Goal: Information Seeking & Learning: Learn about a topic

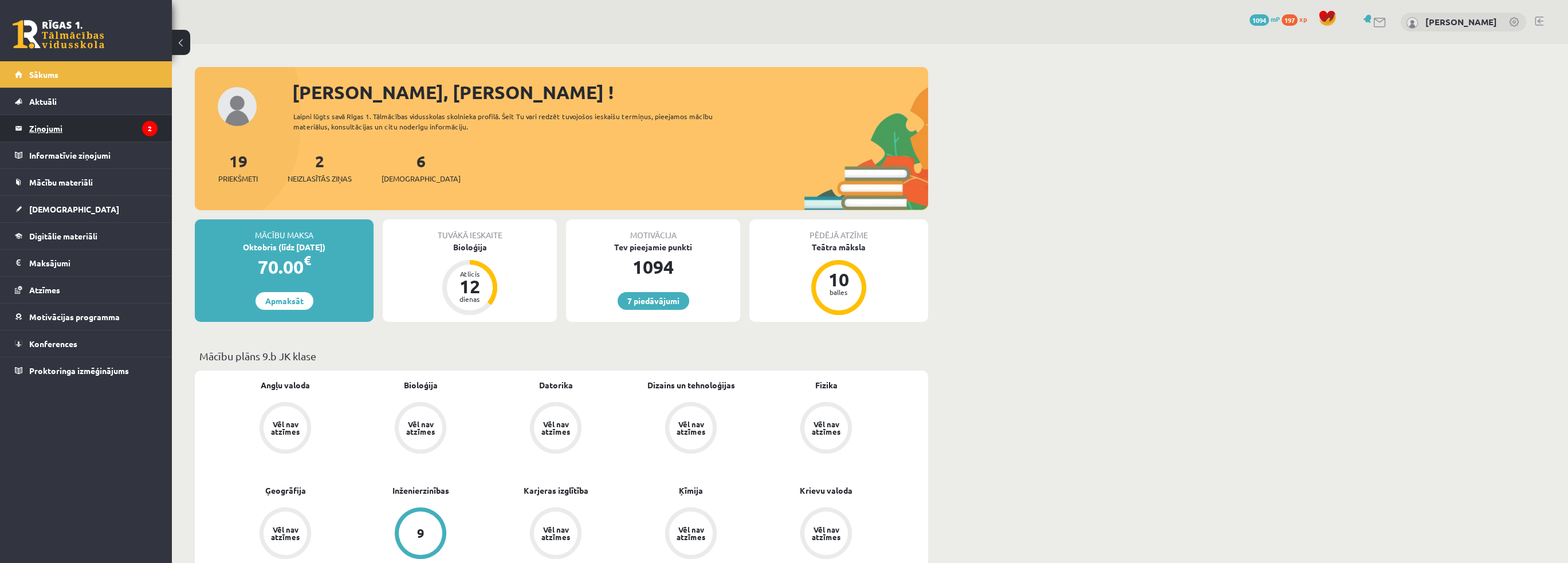
click at [57, 126] on legend "Ziņojumi 2" at bounding box center [93, 128] width 129 height 26
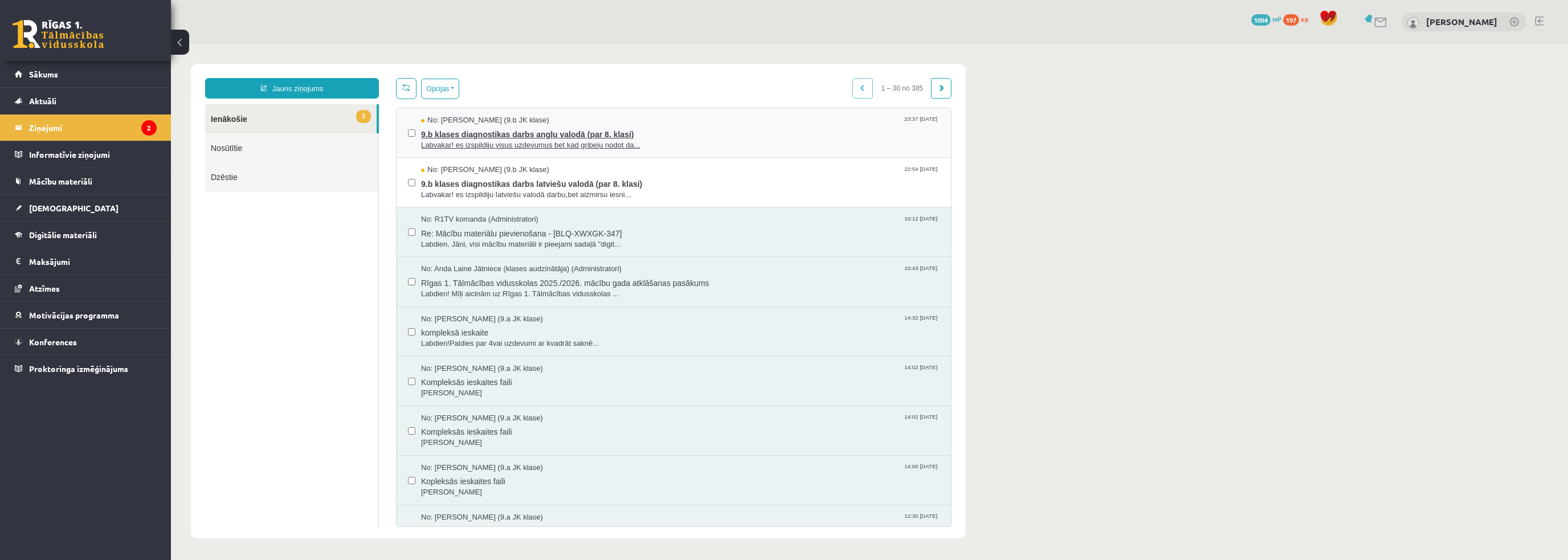
click at [465, 141] on span "Labvakar! es izspildiju visus uzdevumus bet kad gribeju nodot da..." at bounding box center [680, 145] width 519 height 10
click at [507, 193] on span "Labvakar! es izspildiju latviešu valodā darbu,bet aizmirsu iesni..." at bounding box center [680, 194] width 519 height 10
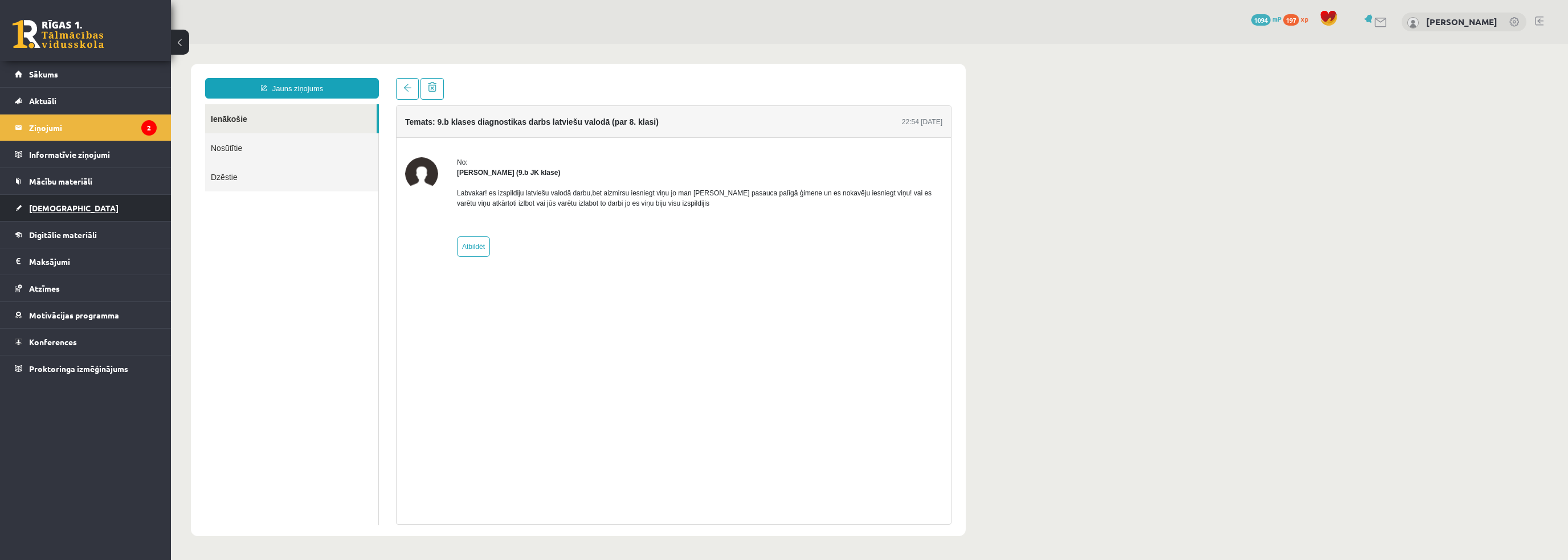
click at [62, 214] on link "[DEMOGRAPHIC_DATA]" at bounding box center [85, 208] width 142 height 26
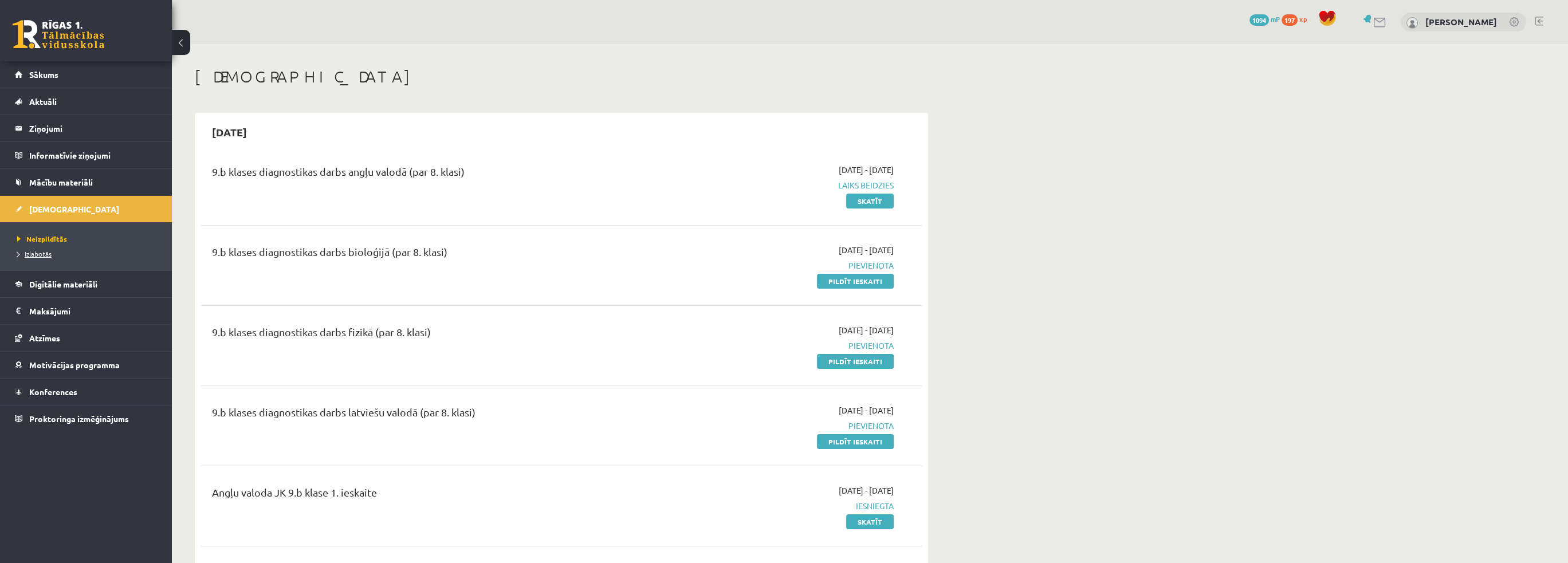
click at [42, 252] on span "Izlabotās" at bounding box center [34, 254] width 34 height 9
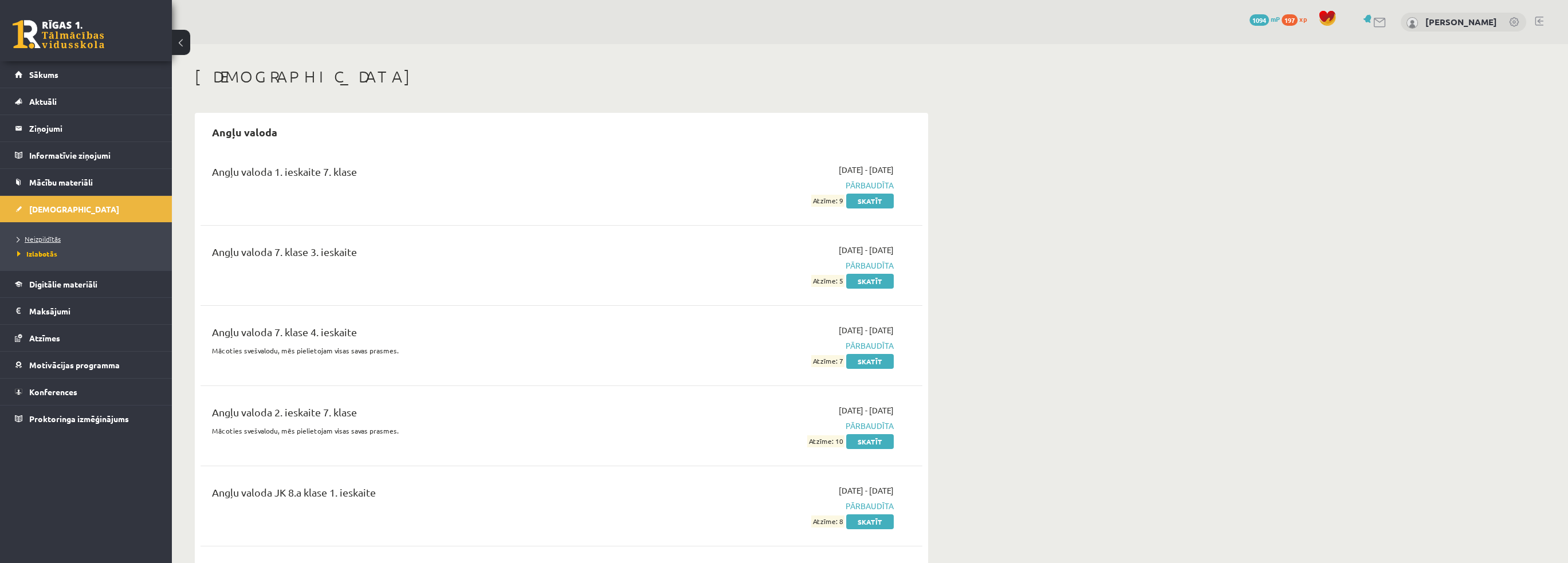
click at [49, 235] on span "Neizpildītās" at bounding box center [39, 238] width 44 height 9
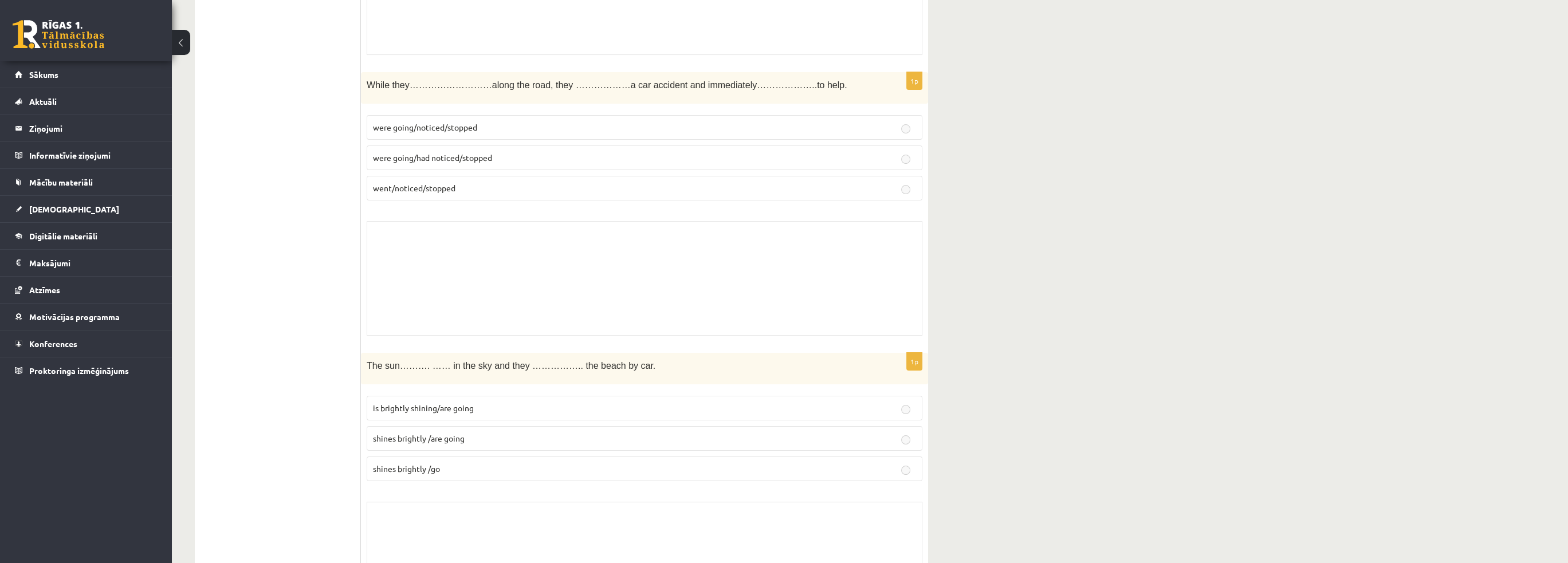
drag, startPoint x: 256, startPoint y: 184, endPoint x: 284, endPoint y: 206, distance: 35.6
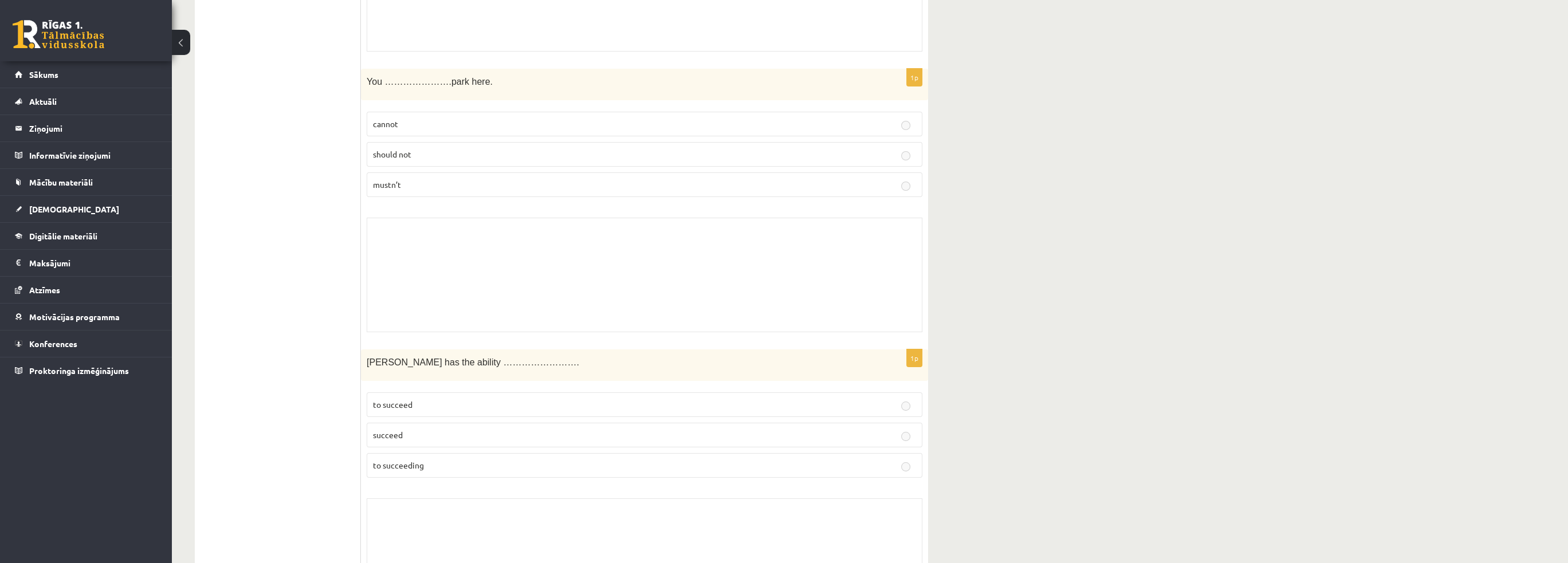
scroll to position [7772, 0]
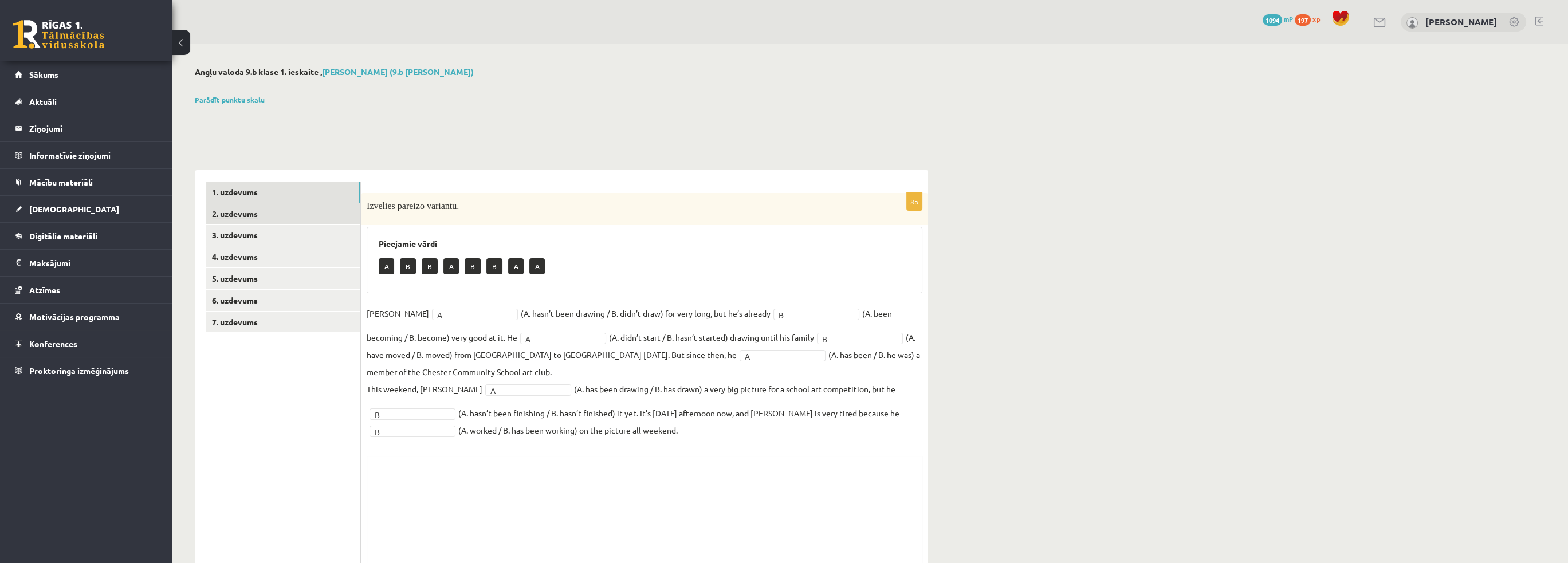
click at [273, 216] on link "2. uzdevums" at bounding box center [283, 214] width 154 height 21
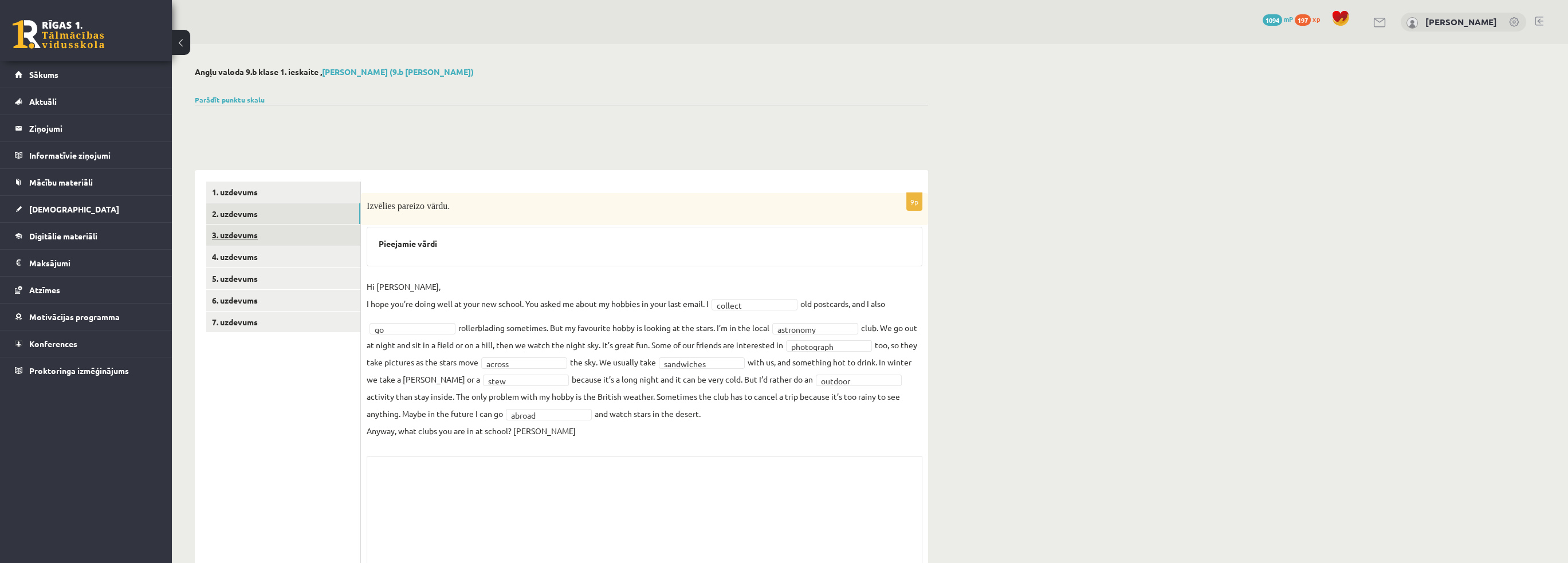
click at [268, 242] on link "3. uzdevums" at bounding box center [283, 235] width 154 height 21
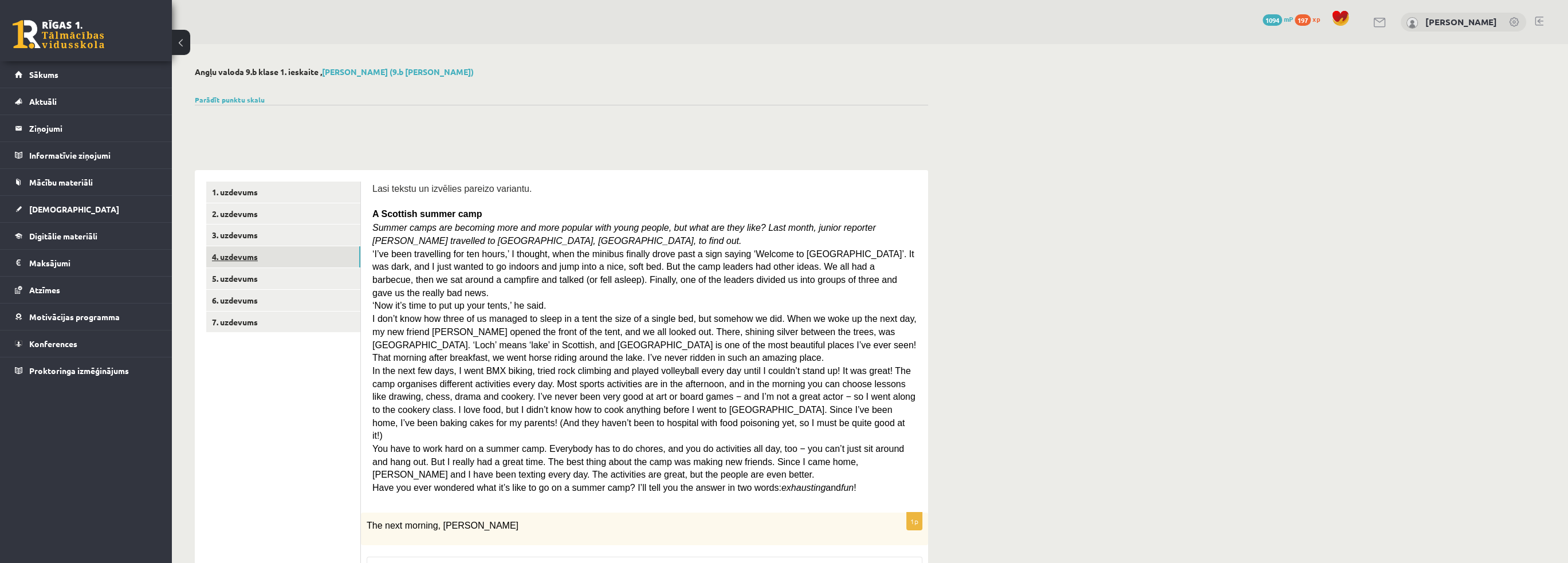
click at [268, 267] on link "4. uzdevums" at bounding box center [283, 257] width 154 height 21
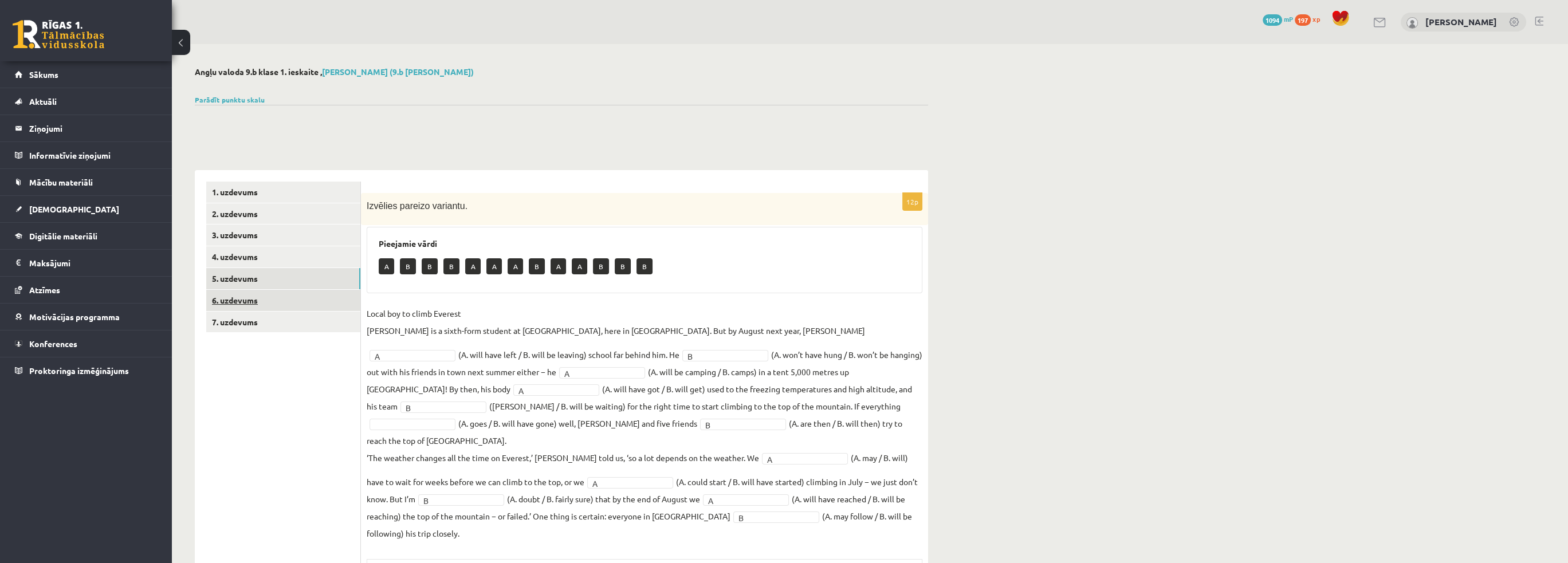
click at [271, 290] on ul "1. uzdevums 2. uzdevums 3. uzdevums 4. uzdevums 5. uzdevums 6. uzdevums 7. uzde…" at bounding box center [283, 430] width 155 height 498
click at [270, 328] on link "7. uzdevums" at bounding box center [283, 322] width 154 height 21
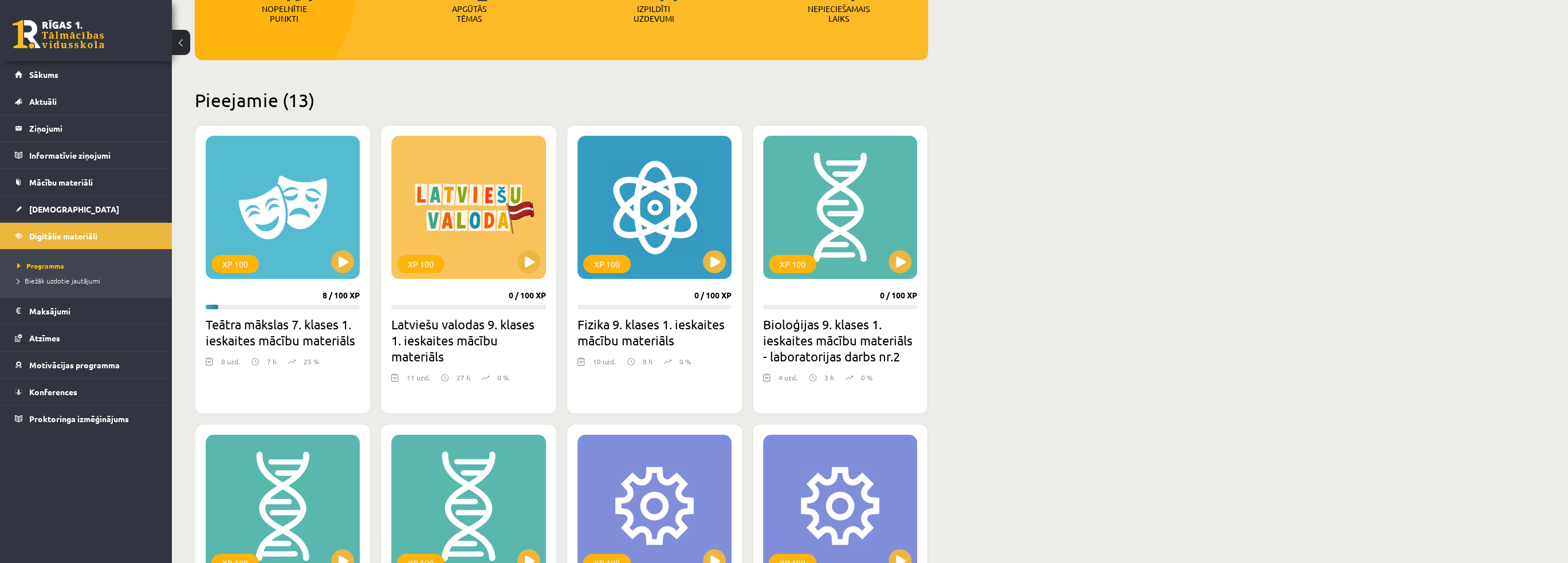
scroll to position [158, 0]
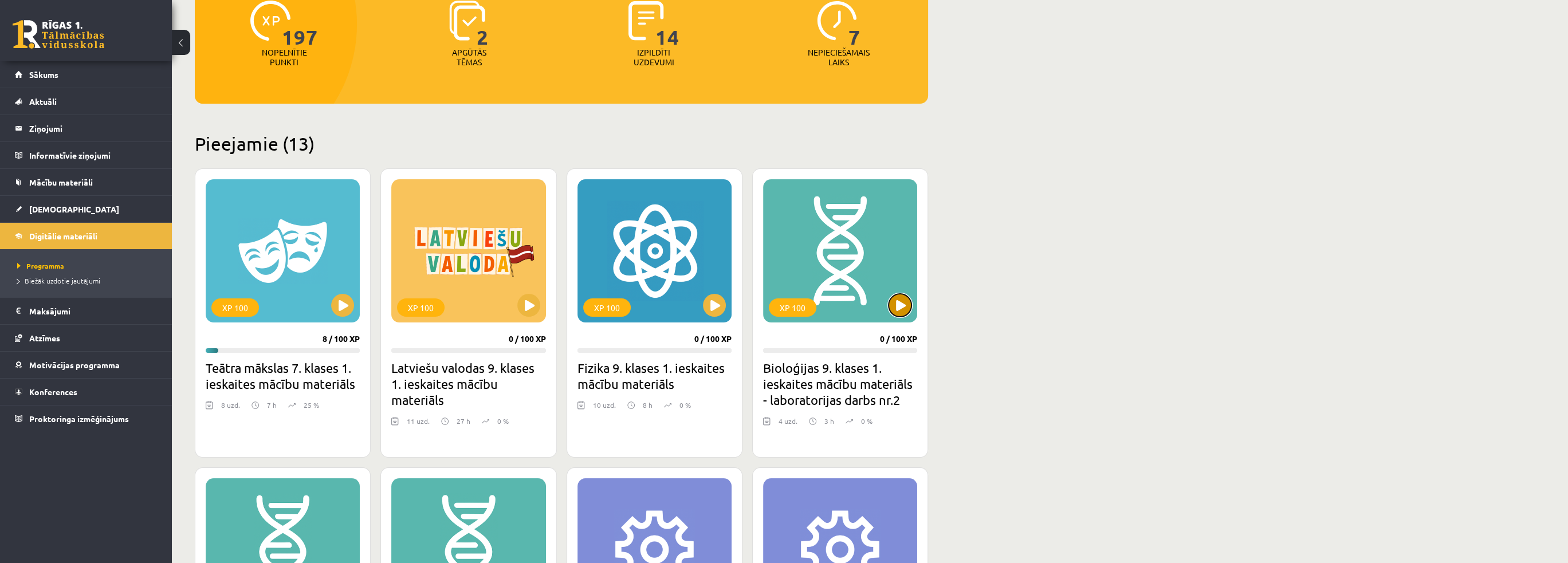
click at [904, 306] on button at bounding box center [900, 305] width 23 height 23
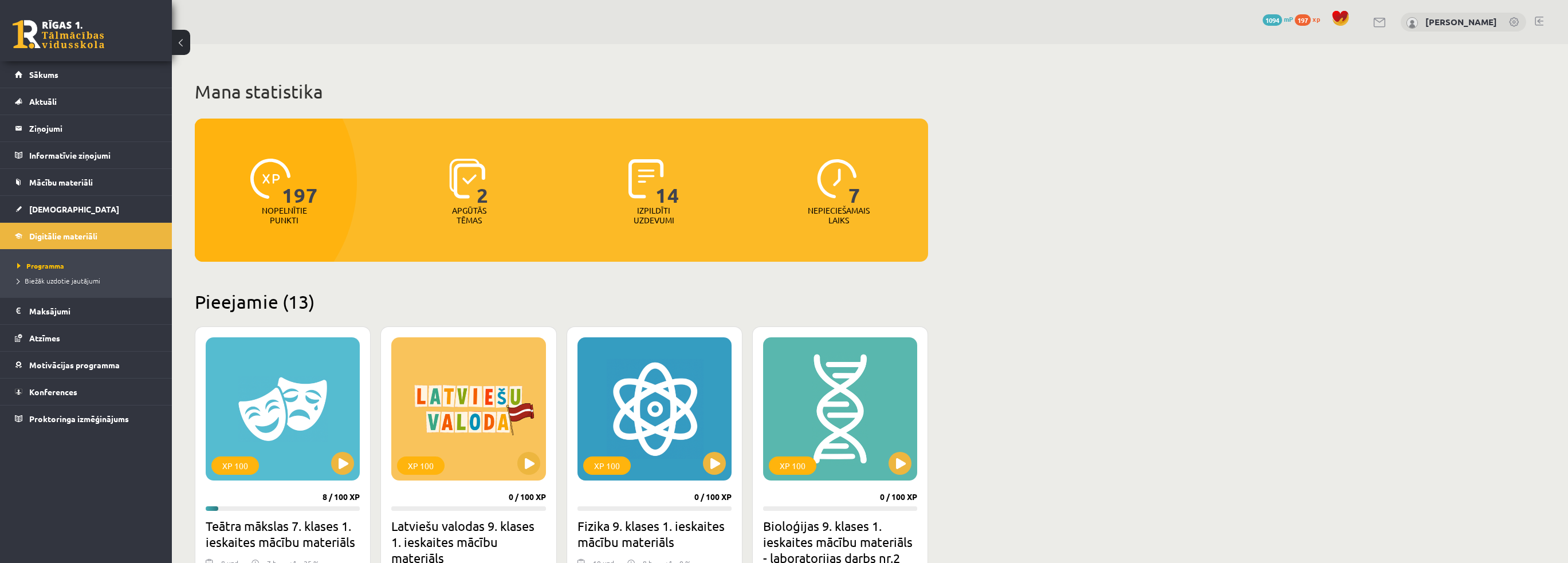
scroll to position [158, 0]
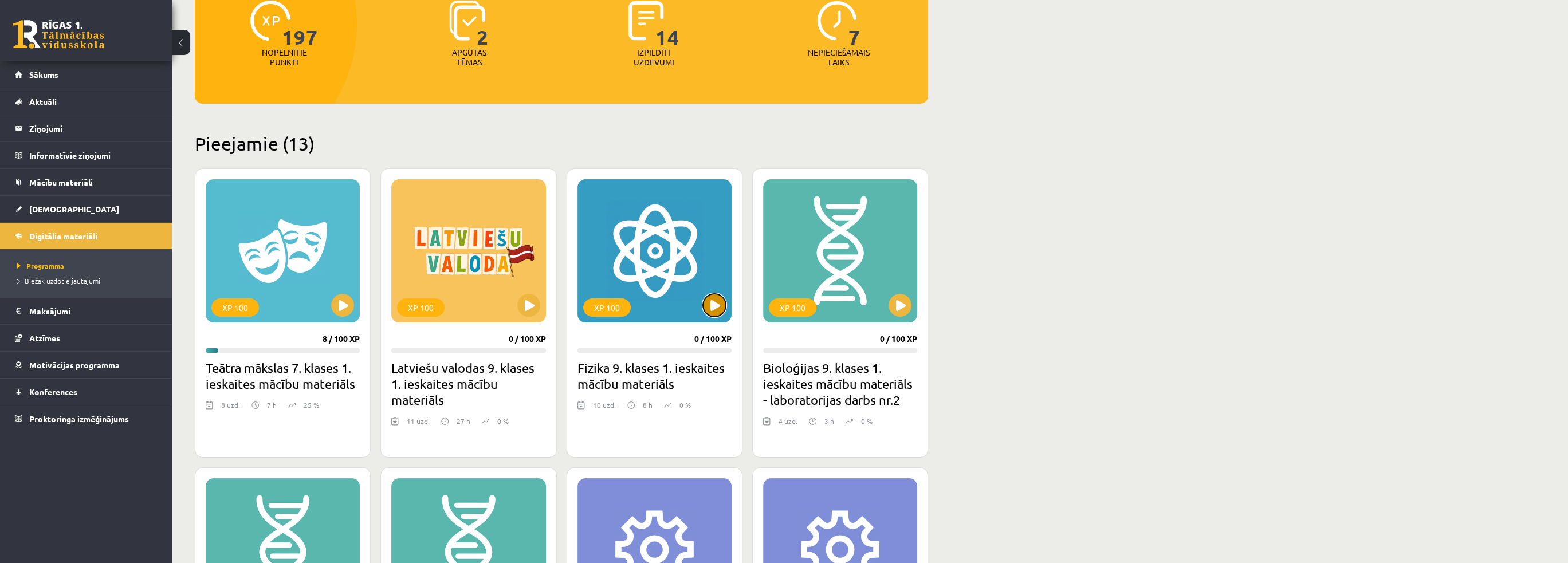
click at [704, 309] on button at bounding box center [714, 305] width 23 height 23
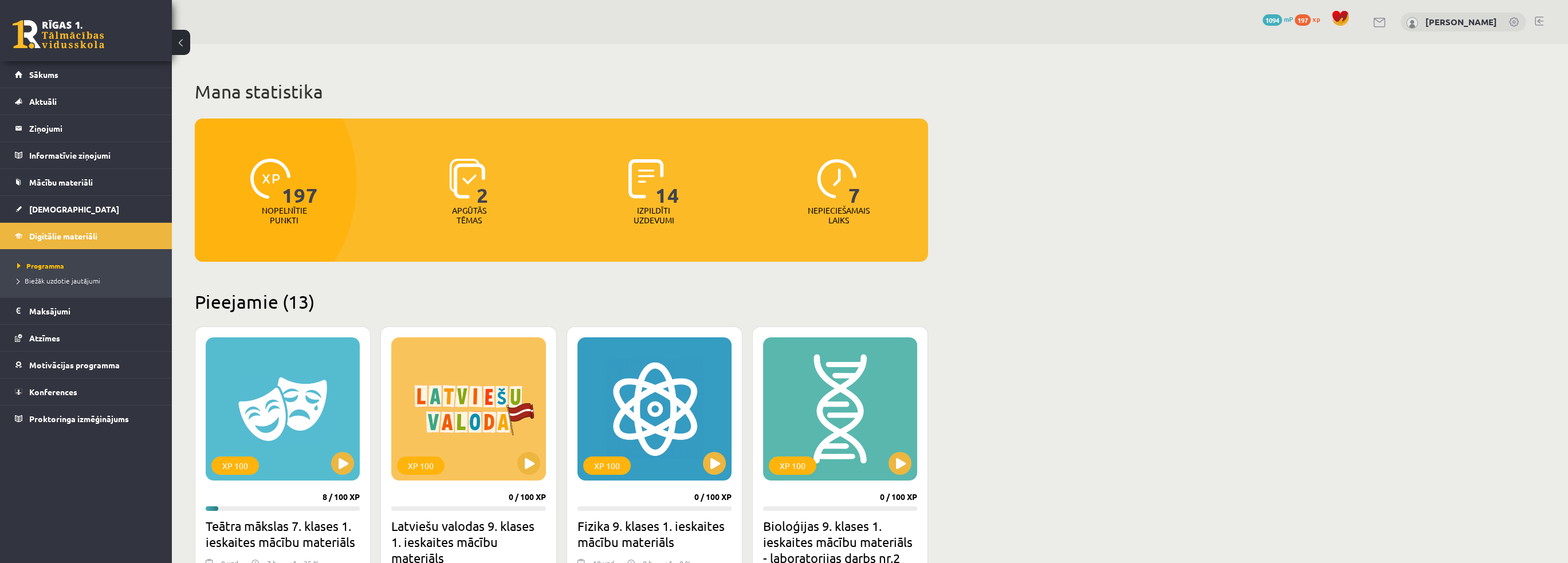
scroll to position [158, 0]
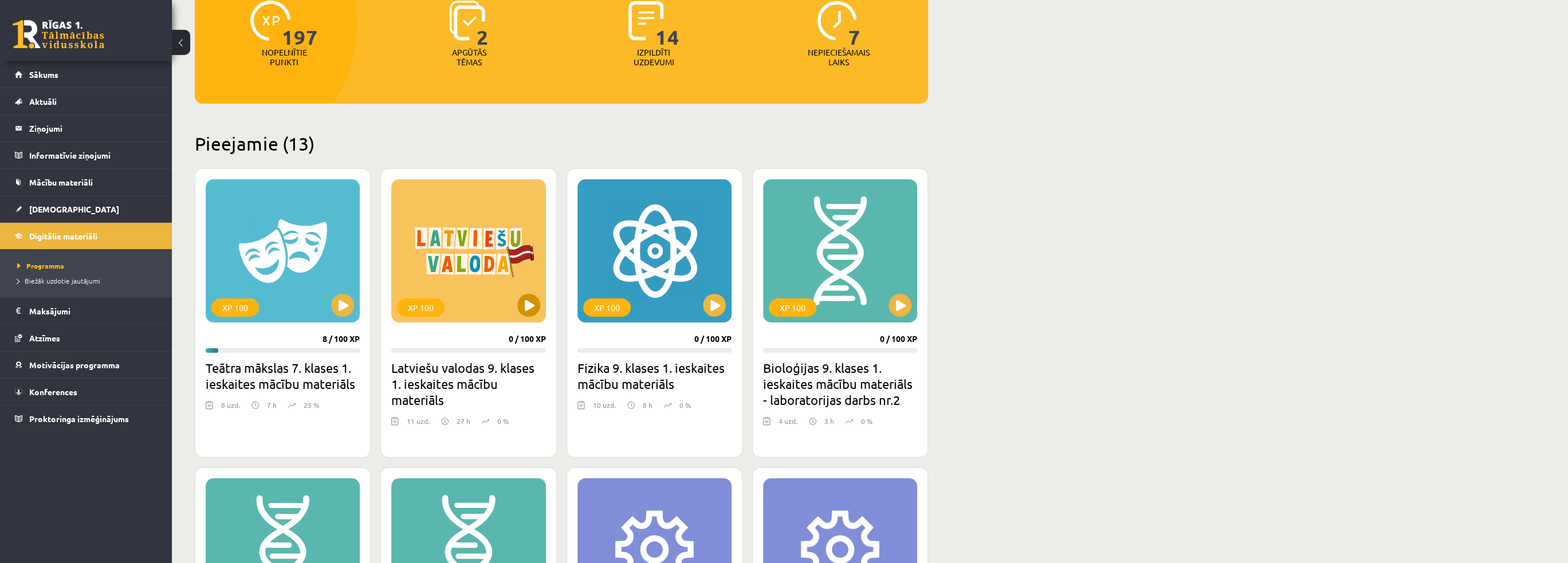
click at [521, 315] on div "XP 100" at bounding box center [468, 251] width 154 height 143
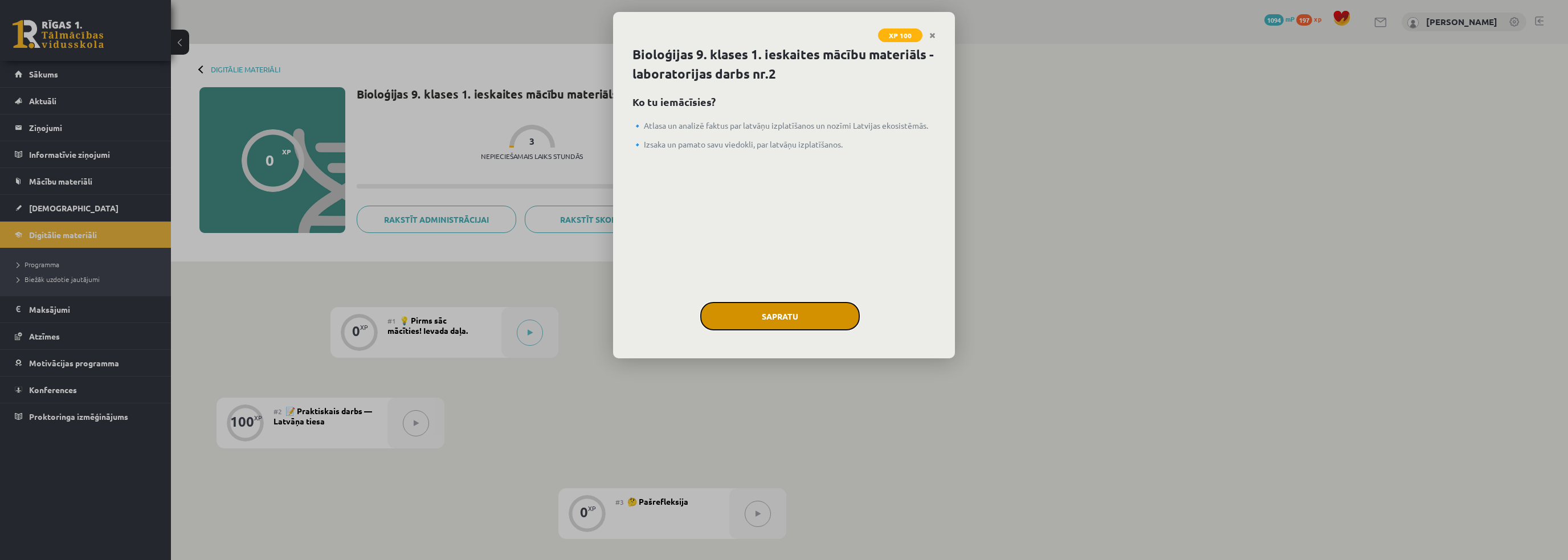
click at [787, 320] on button "Sapratu" at bounding box center [780, 316] width 159 height 29
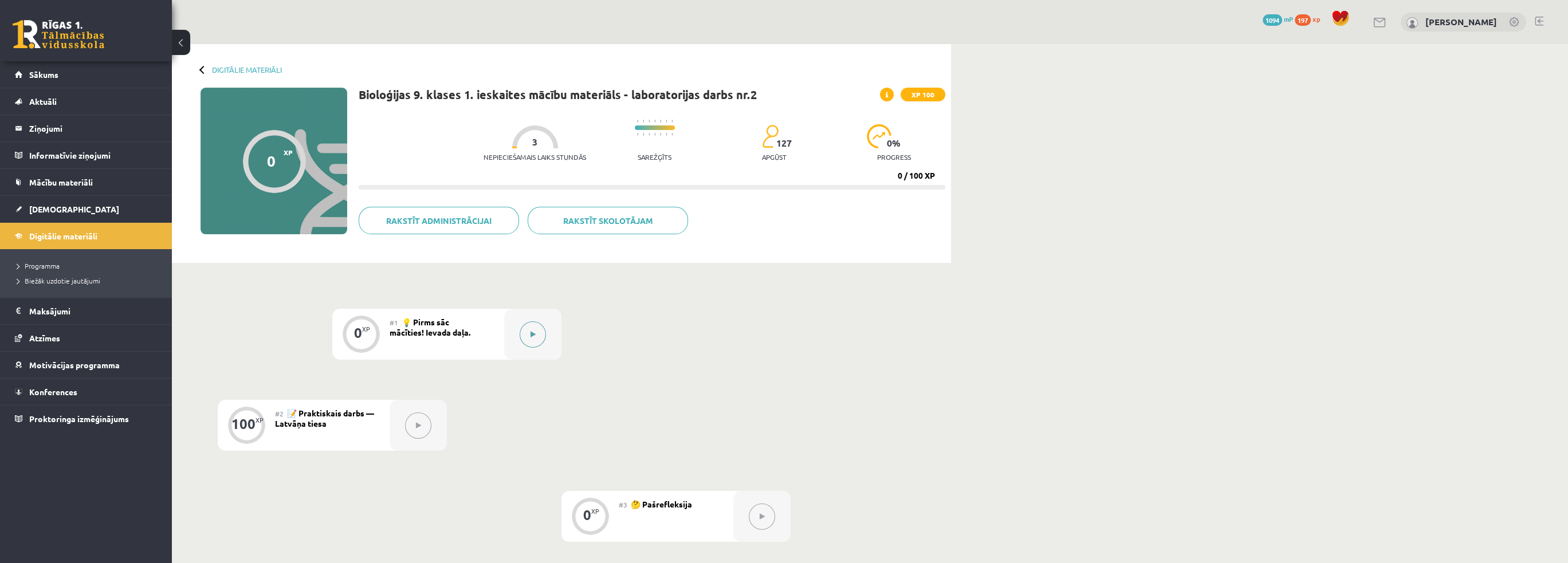
click at [531, 329] on button at bounding box center [532, 334] width 26 height 26
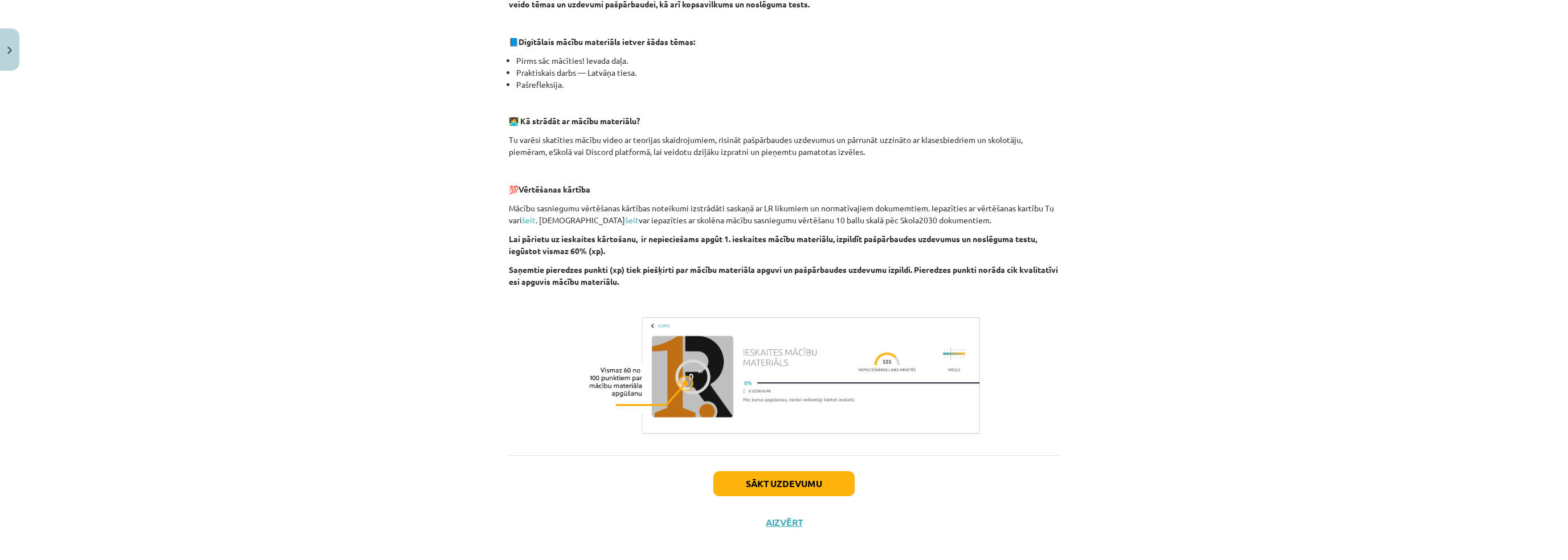
scroll to position [246, 0]
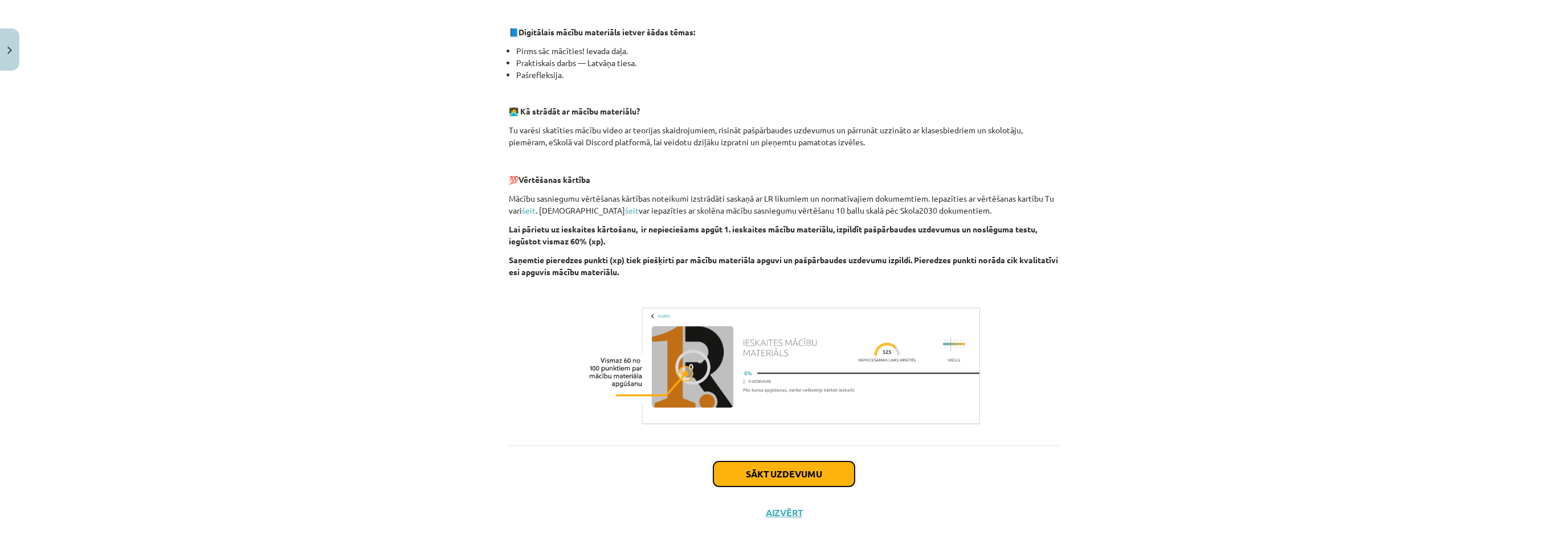
click at [821, 474] on button "Sākt uzdevumu" at bounding box center [784, 474] width 141 height 25
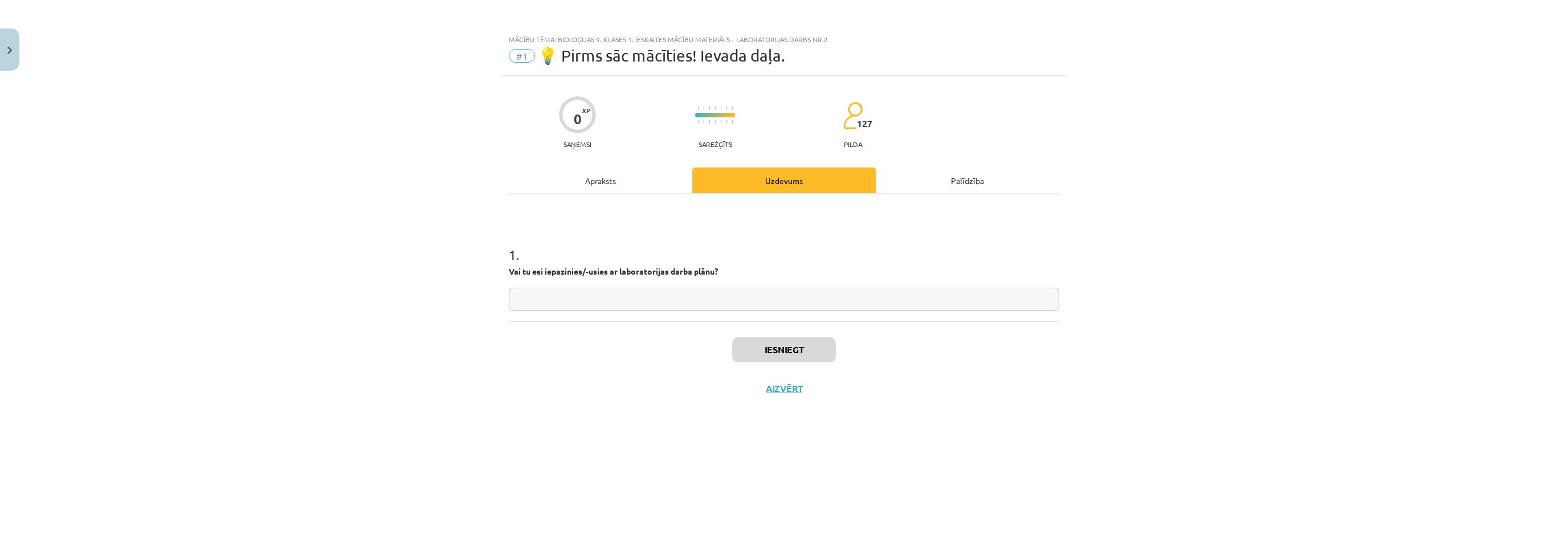
scroll to position [0, 0]
click at [642, 301] on input "text" at bounding box center [784, 299] width 550 height 23
type input "*"
click at [10, 45] on button "Close" at bounding box center [10, 50] width 20 height 42
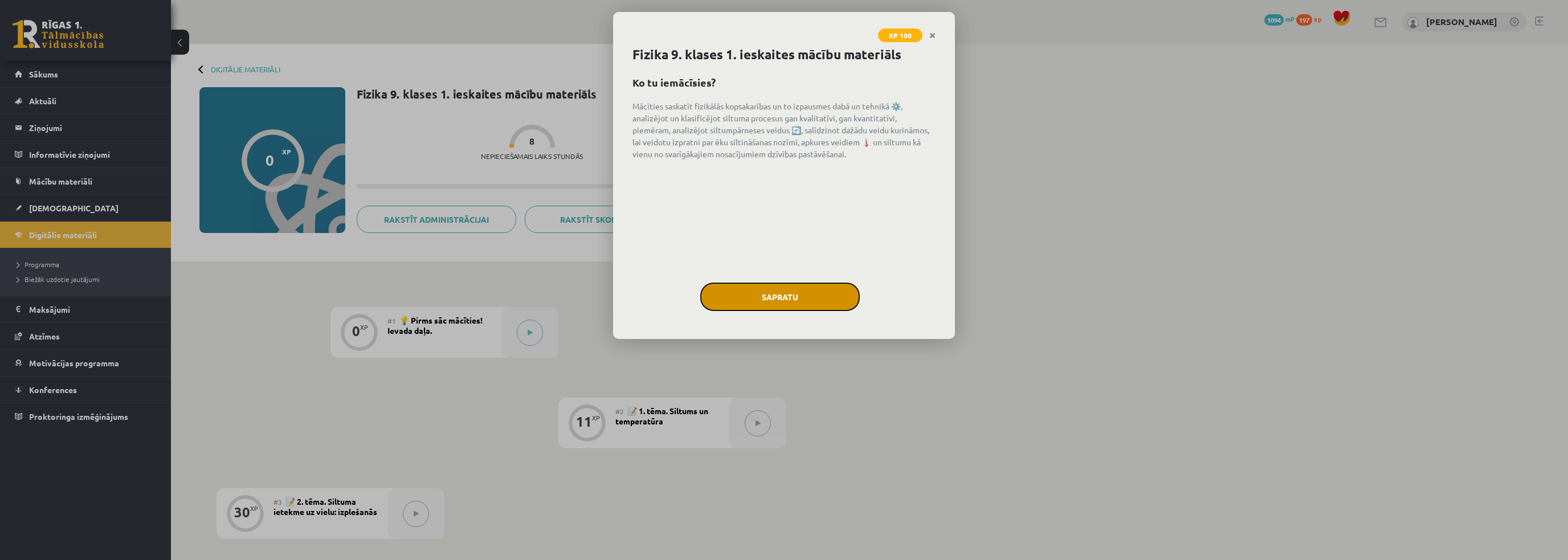
click at [838, 303] on button "Sapratu" at bounding box center [780, 296] width 159 height 29
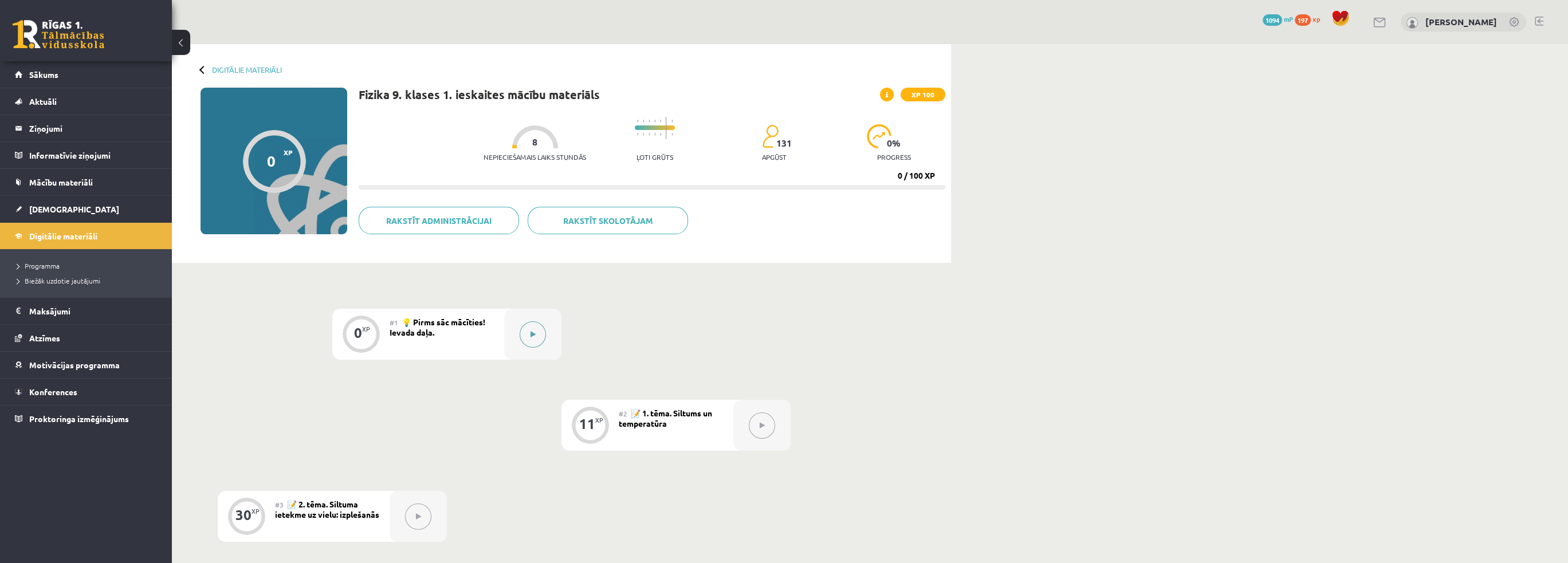
click at [540, 335] on button at bounding box center [532, 334] width 26 height 26
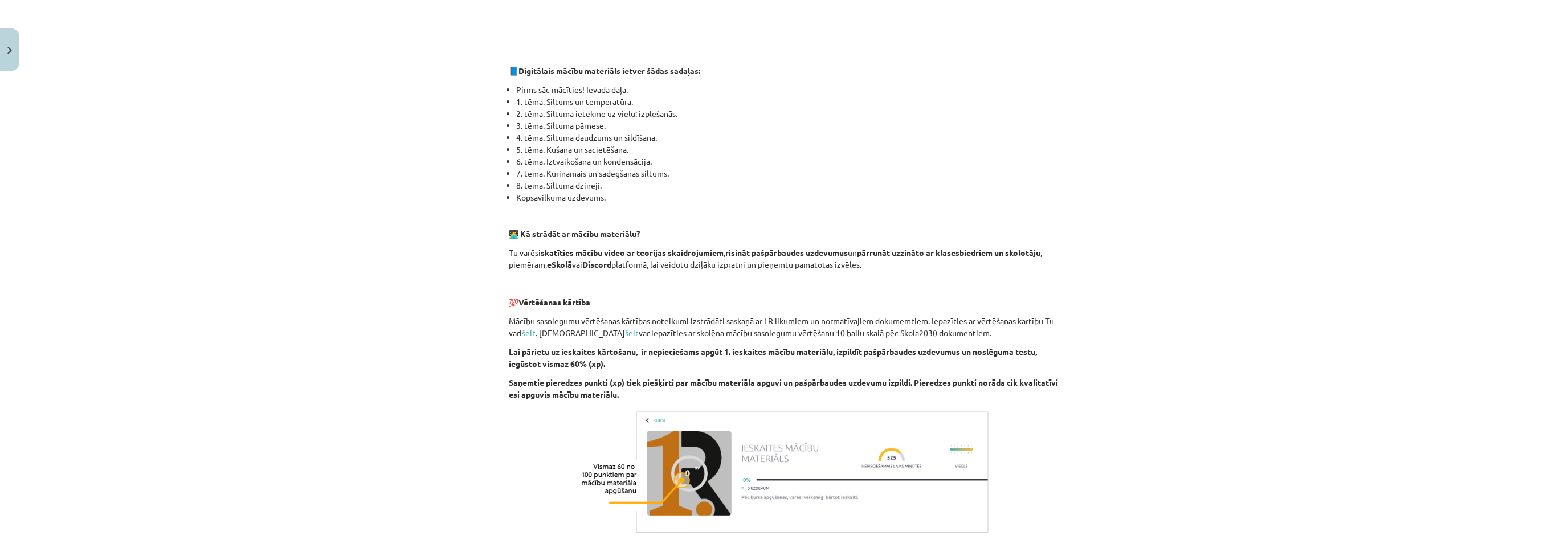
scroll to position [629, 0]
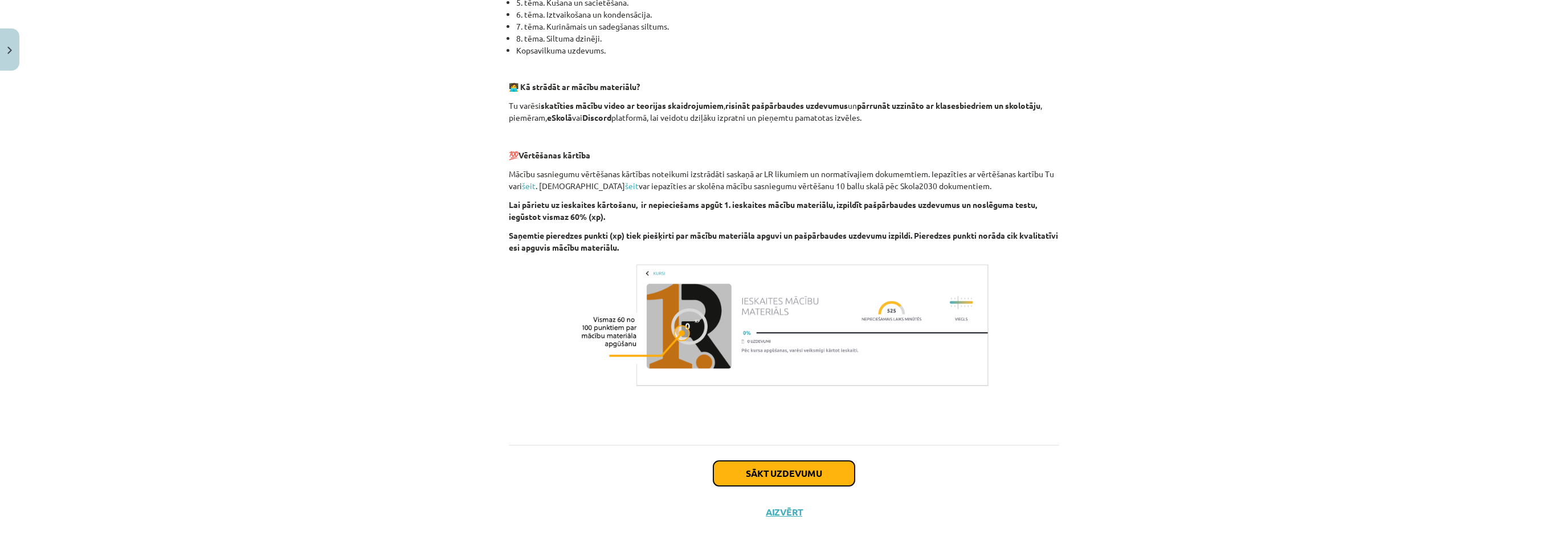
click at [780, 478] on button "Sākt uzdevumu" at bounding box center [784, 473] width 141 height 25
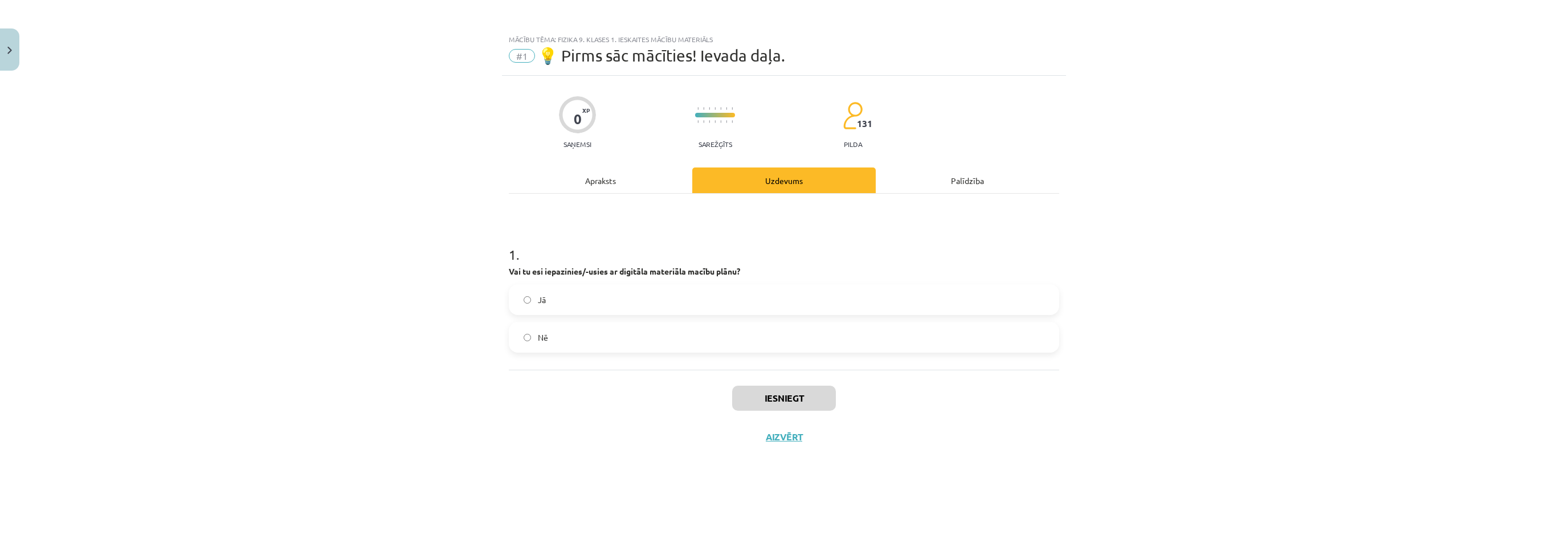
scroll to position [0, 0]
click at [569, 301] on label "Jā" at bounding box center [784, 299] width 548 height 29
click at [770, 391] on button "Iesniegt" at bounding box center [784, 399] width 103 height 25
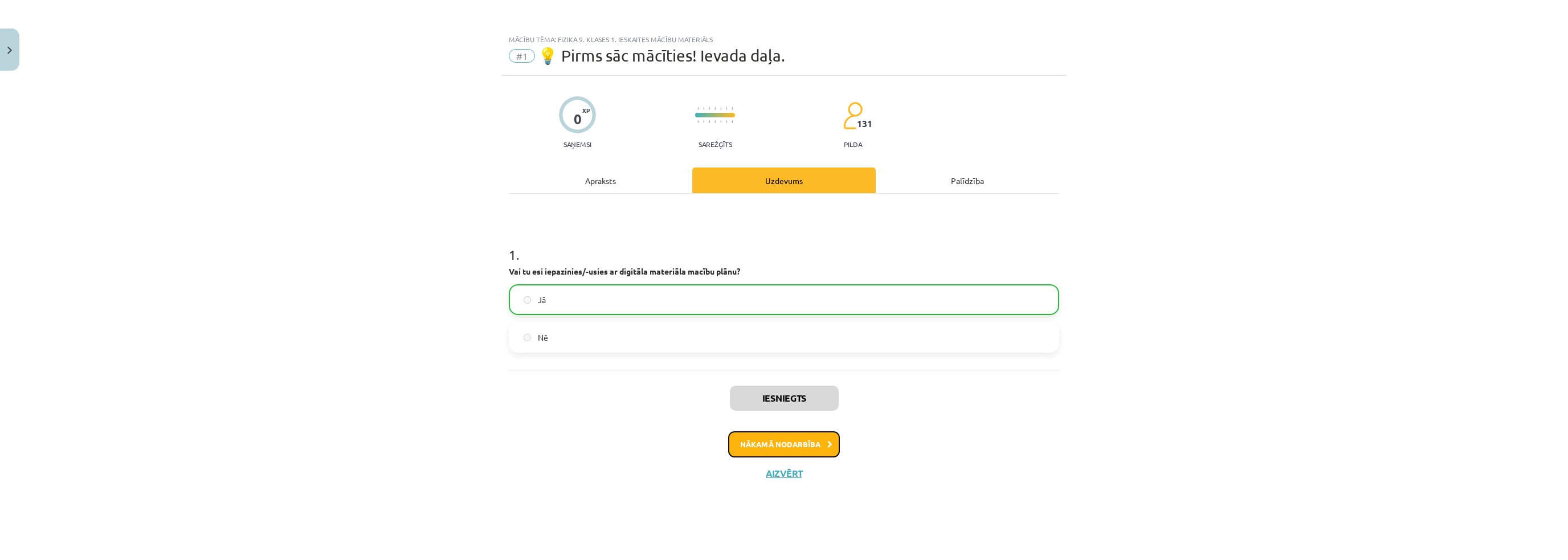
click at [781, 454] on button "Nākamā nodarbība" at bounding box center [784, 444] width 112 height 26
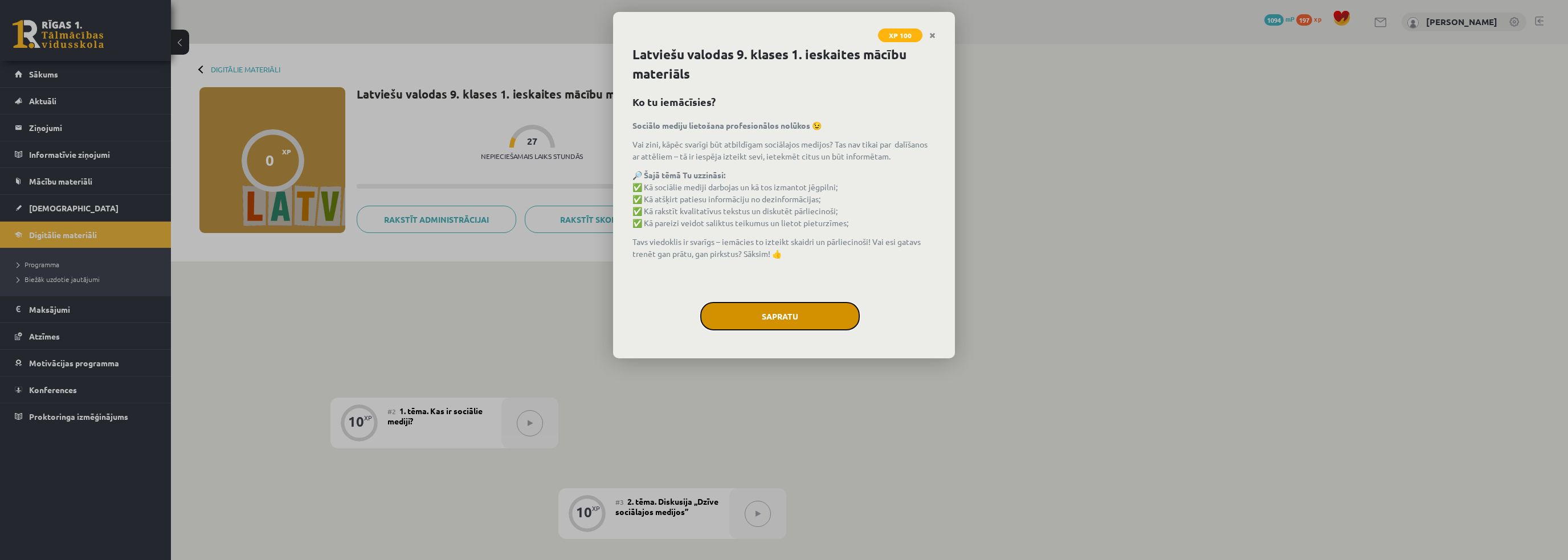
click at [784, 324] on button "Sapratu" at bounding box center [780, 316] width 159 height 29
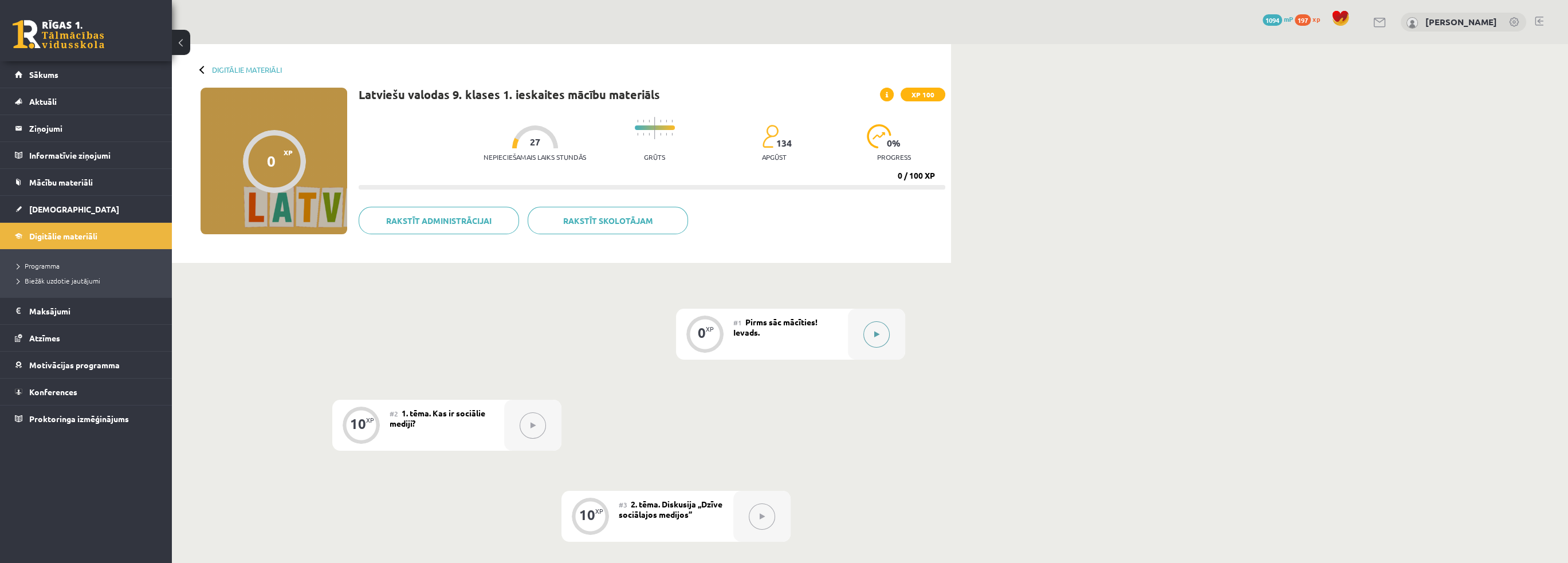
click at [883, 341] on button at bounding box center [876, 334] width 26 height 26
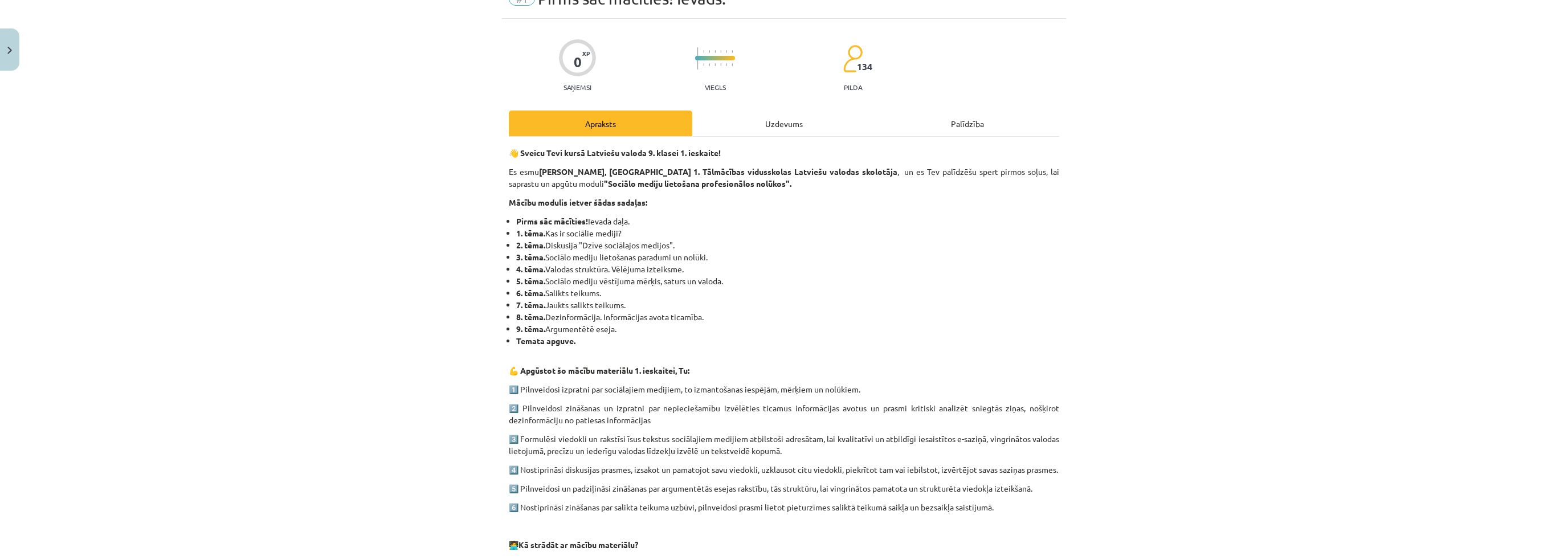
click at [757, 134] on div "Uzdevums" at bounding box center [784, 123] width 183 height 26
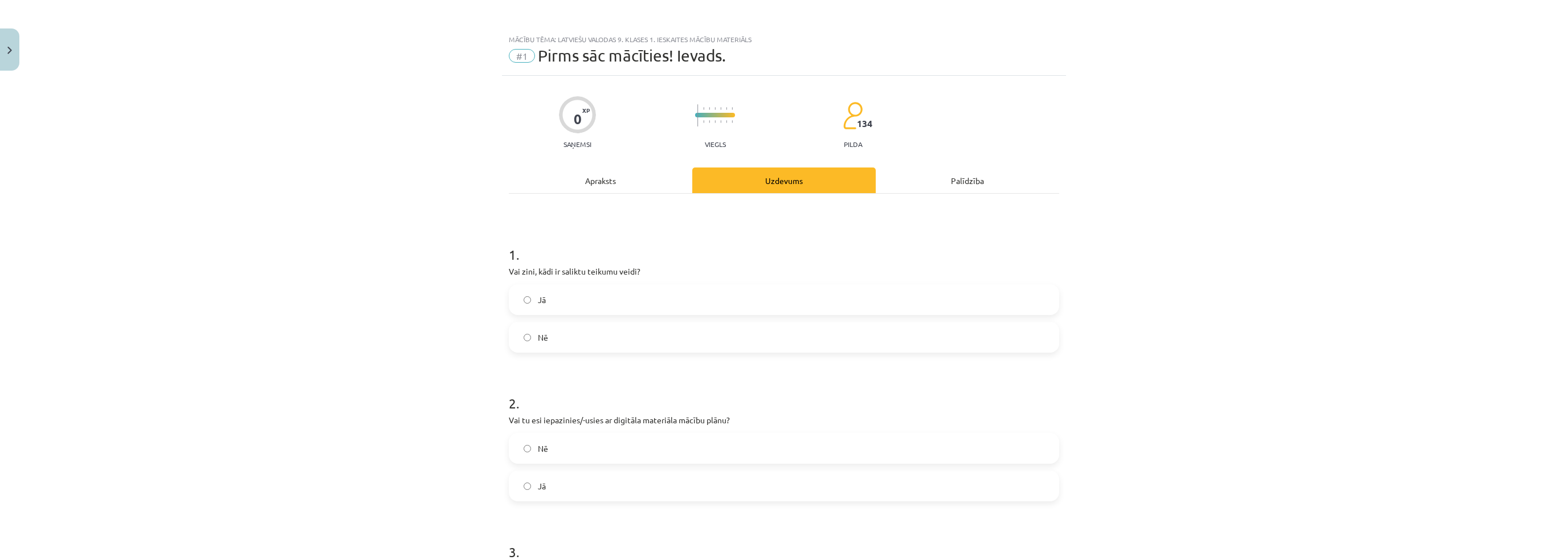
click at [552, 307] on label "Jā" at bounding box center [784, 299] width 548 height 29
click at [396, 392] on div "Mācību tēma: Latviešu valodas 9. klases 1. ieskaites mācību materiāls #1 Pirms …" at bounding box center [784, 280] width 1568 height 560
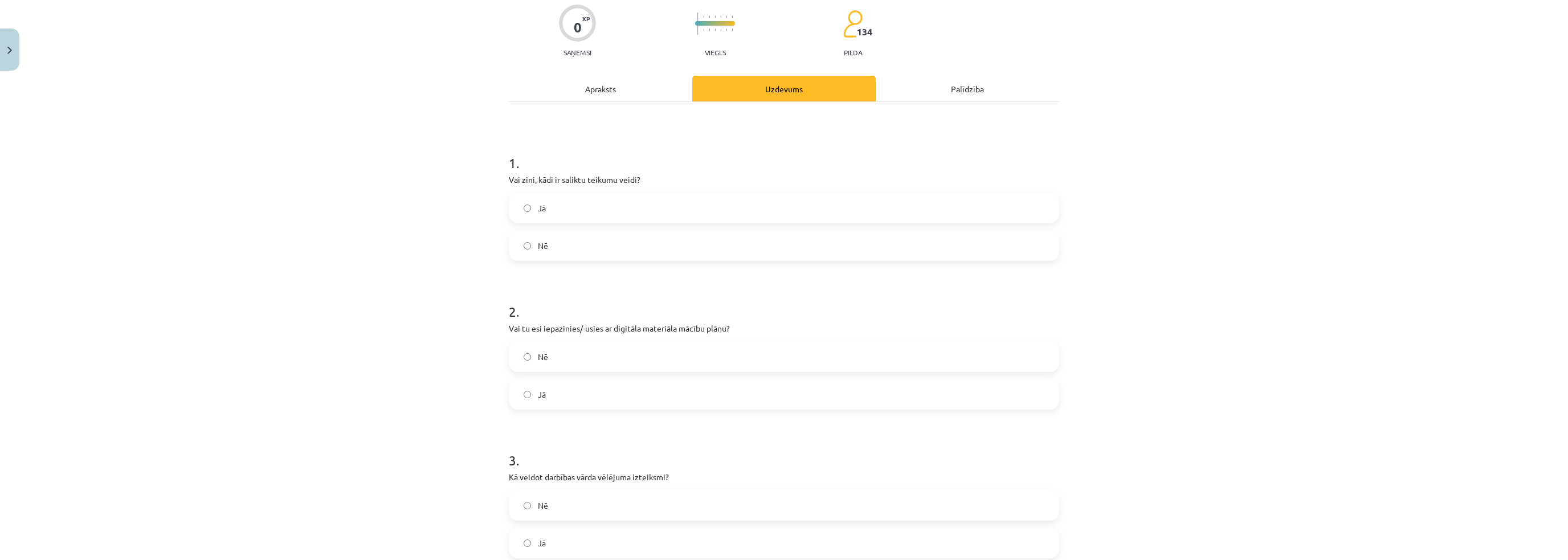
scroll to position [114, 0]
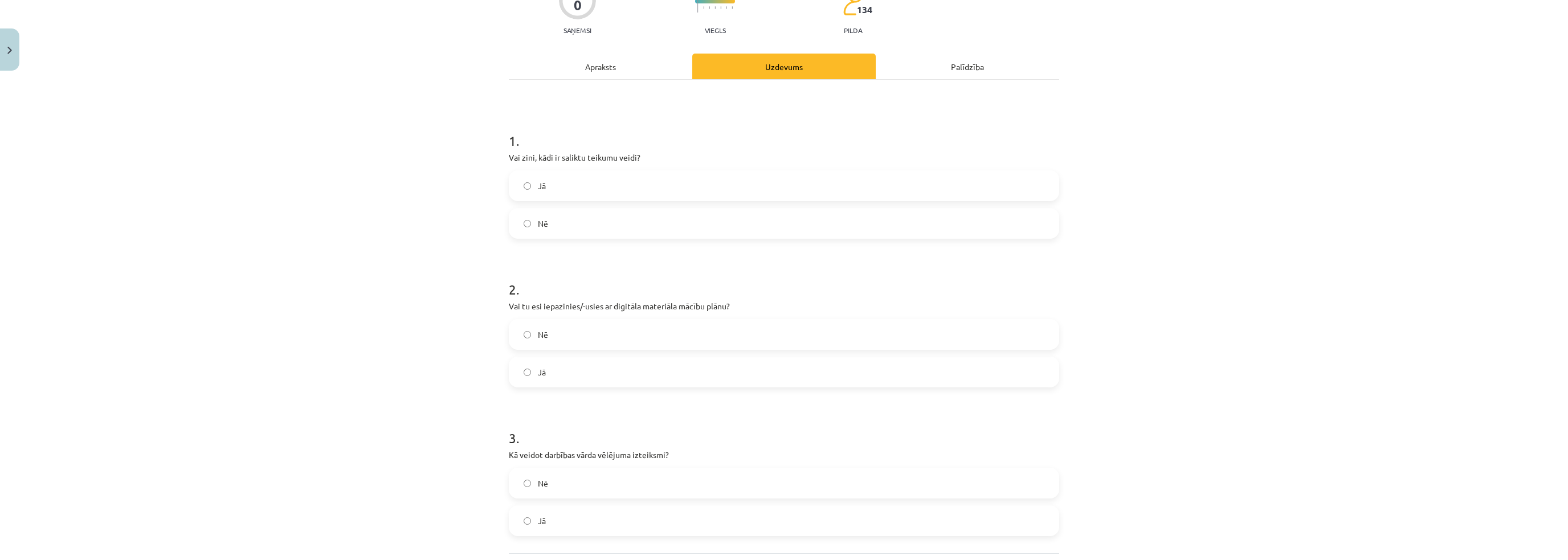
click at [522, 378] on label "Jā" at bounding box center [784, 372] width 548 height 29
click at [399, 412] on div "Mācību tēma: Latviešu valodas 9. klases 1. ieskaites mācību materiāls #1 Pirms …" at bounding box center [784, 280] width 1568 height 560
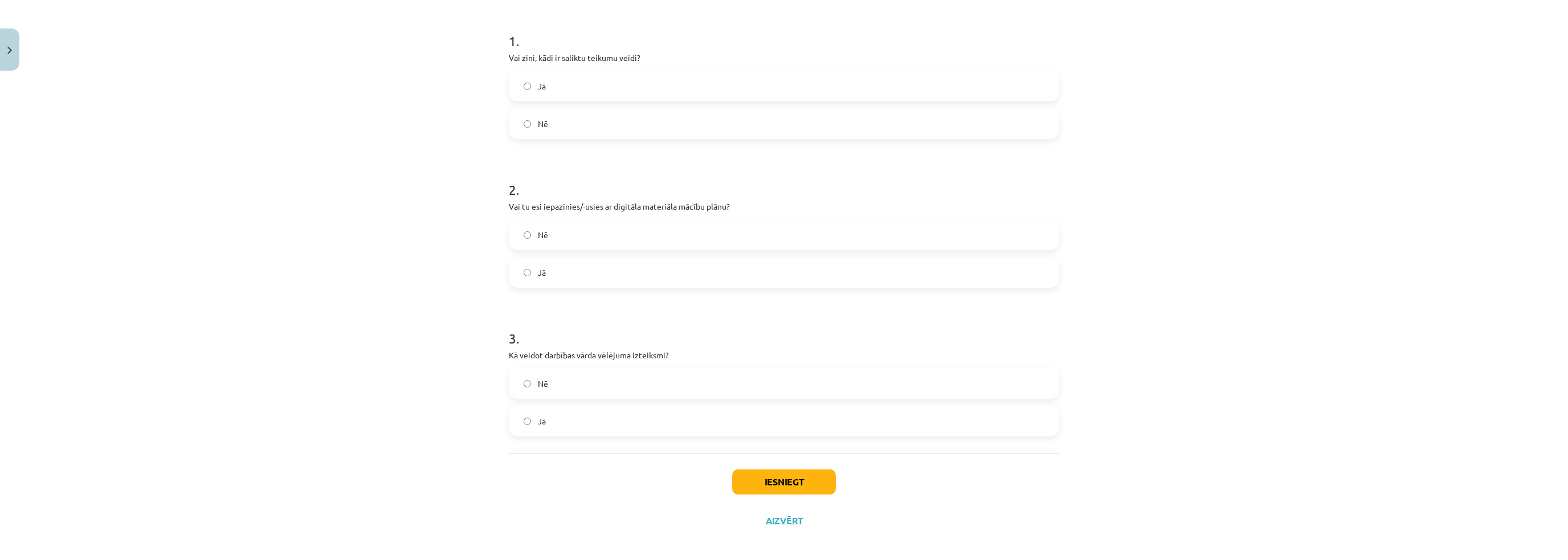
scroll to position [222, 0]
click at [540, 378] on span "Nē" at bounding box center [543, 375] width 10 height 12
click at [779, 473] on button "Iesniegt" at bounding box center [784, 474] width 103 height 25
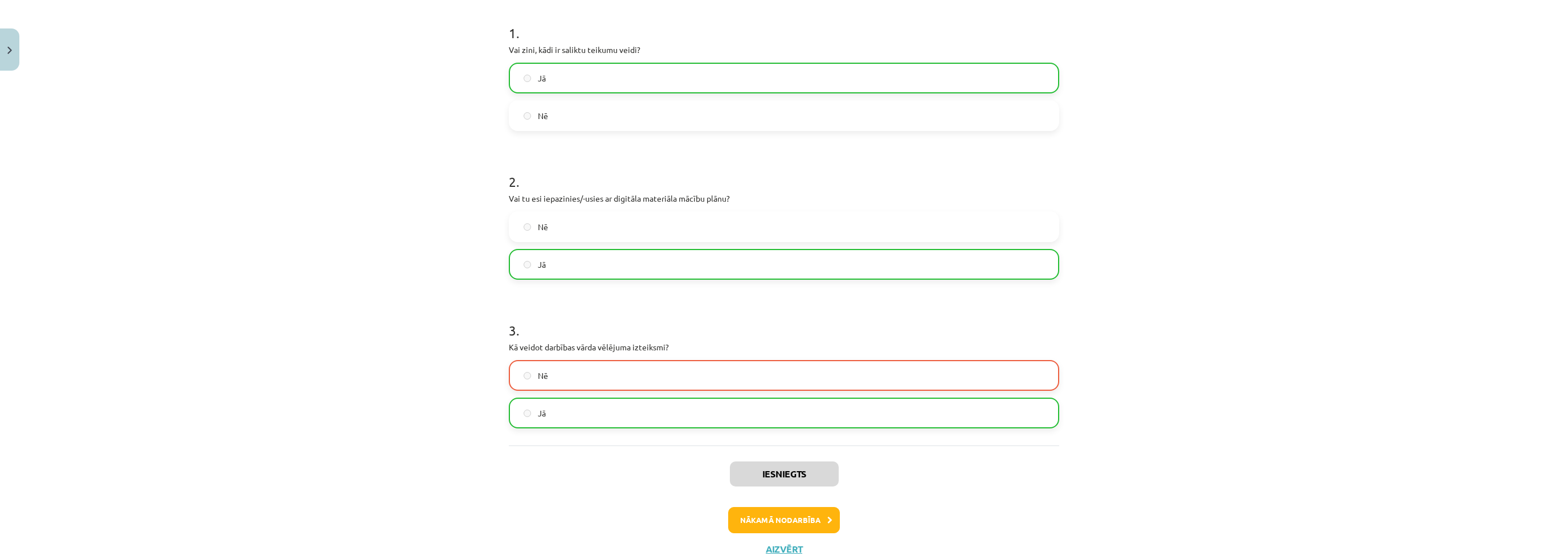
scroll to position [0, 0]
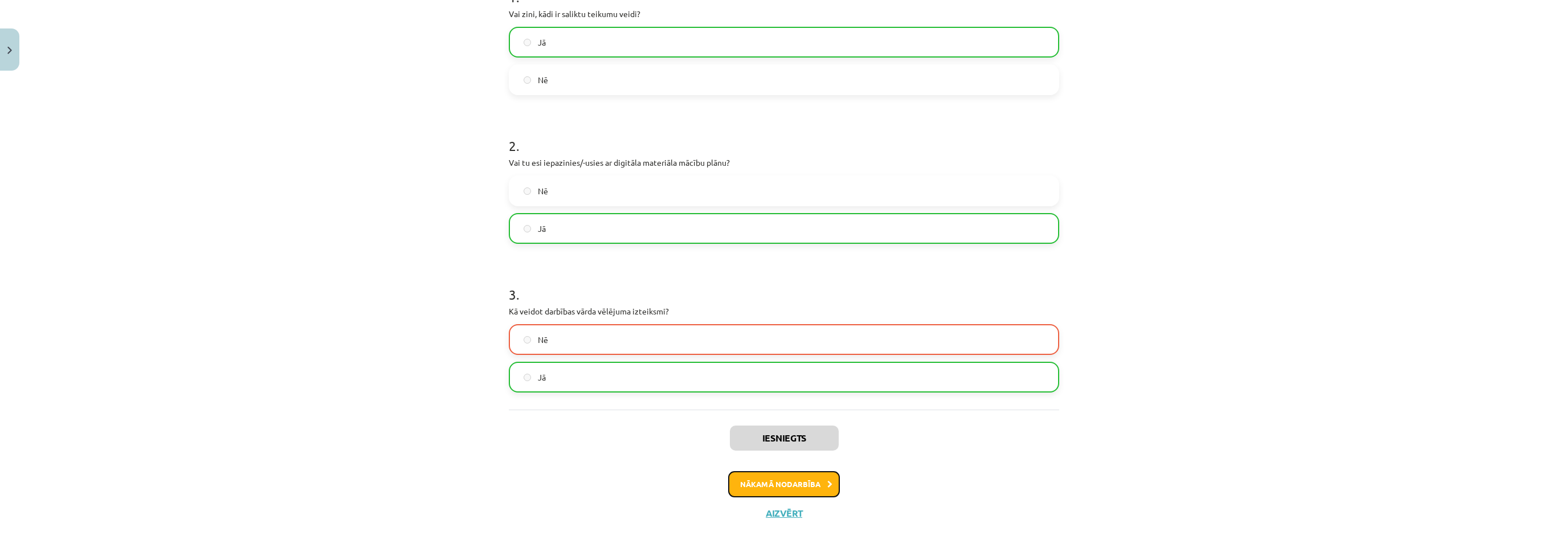
click at [793, 486] on button "Nākamā nodarbība" at bounding box center [784, 484] width 112 height 26
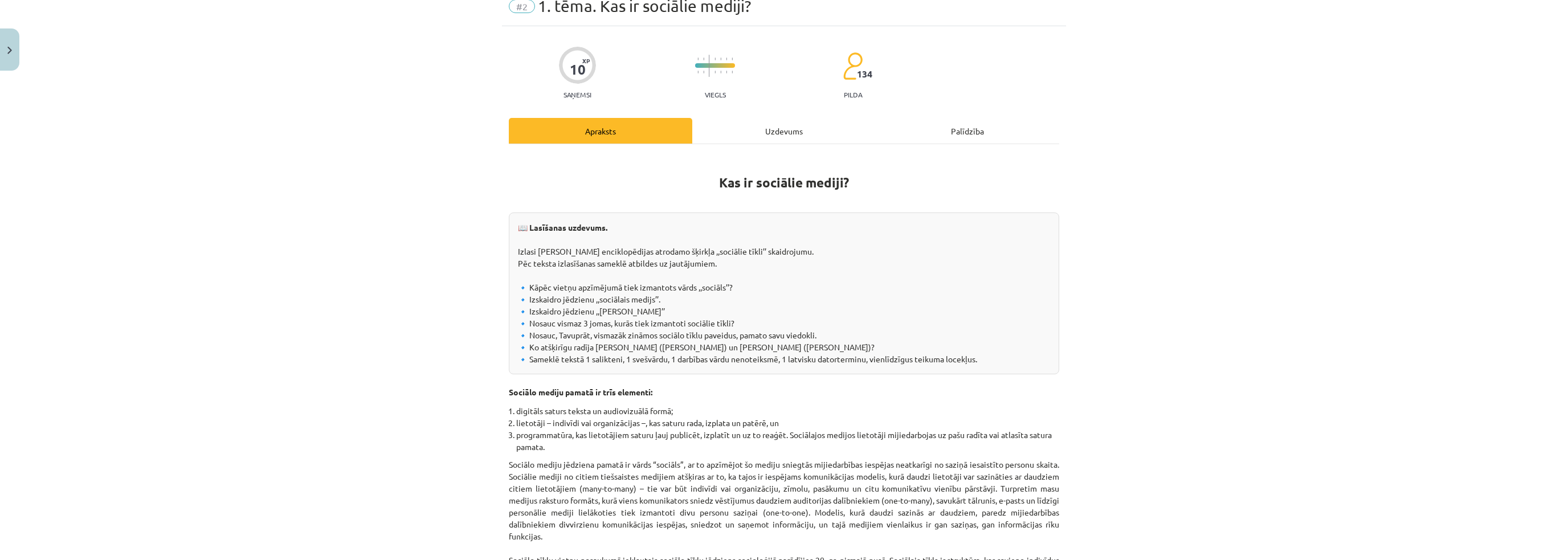
scroll to position [29, 0]
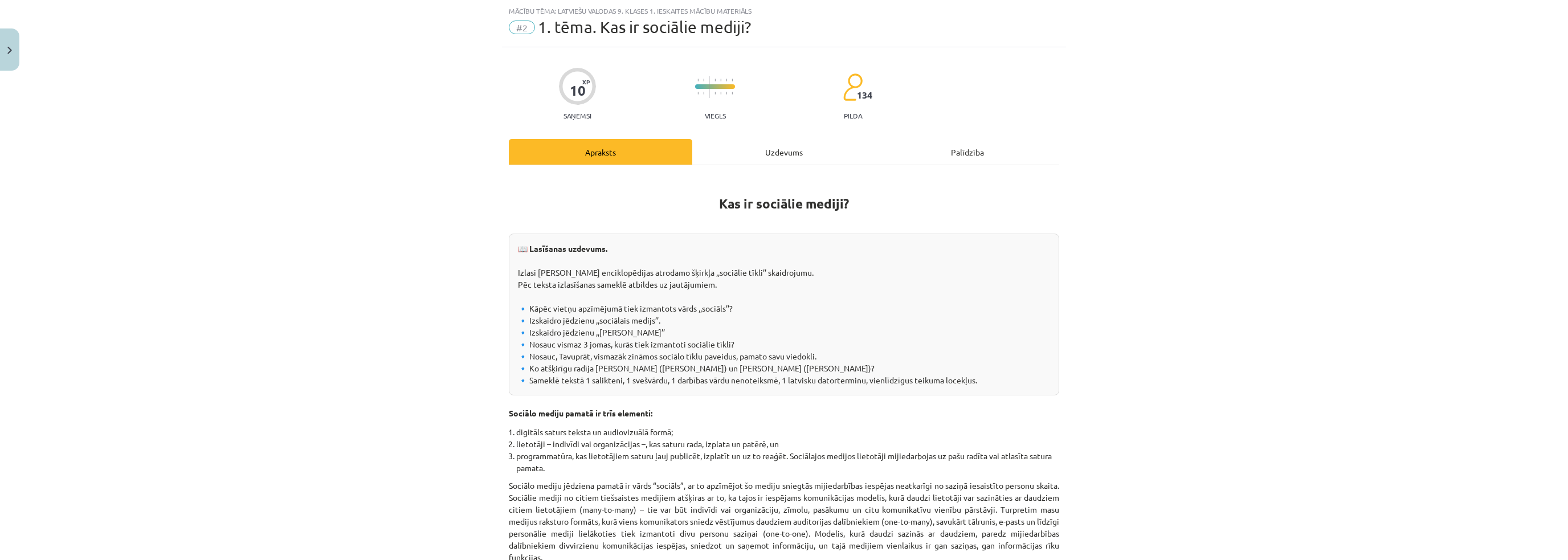
click at [754, 155] on div "Uzdevums" at bounding box center [784, 152] width 183 height 26
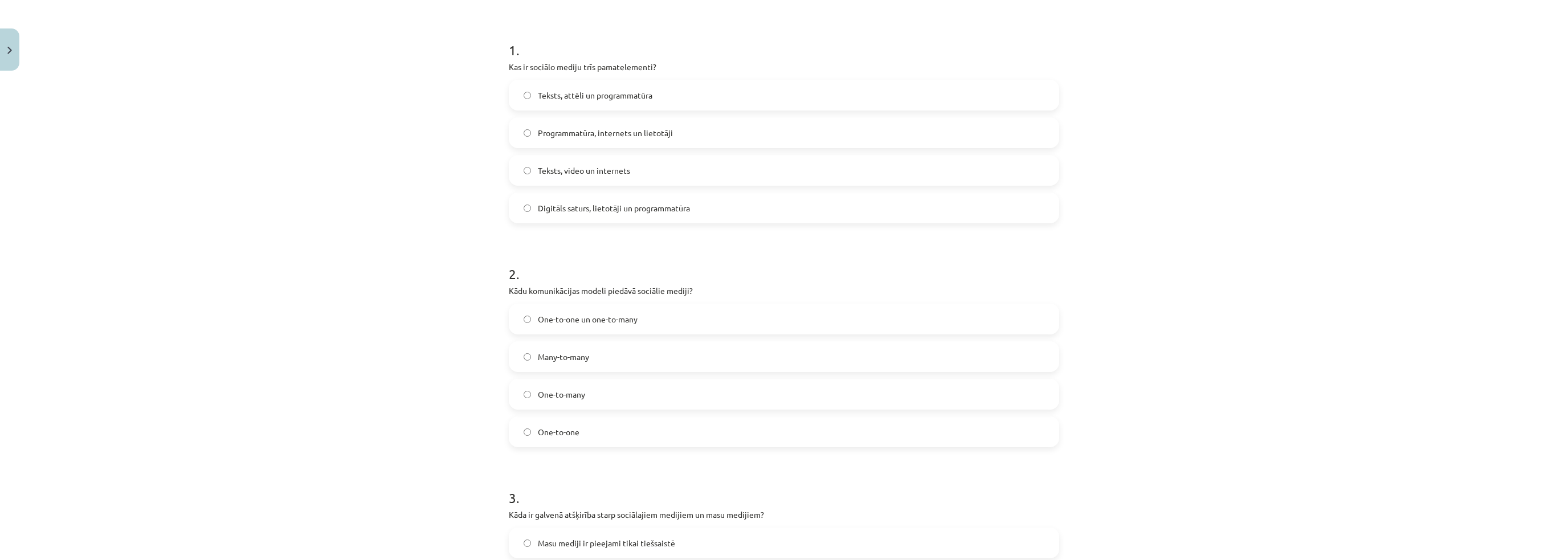
scroll to position [199, 0]
click at [642, 364] on label "Many-to-many" at bounding box center [784, 361] width 548 height 29
click at [347, 342] on div "Mācību tēma: Latviešu valodas 9. klases 1. ieskaites mācību materiāls #2 1. tēm…" at bounding box center [784, 280] width 1568 height 560
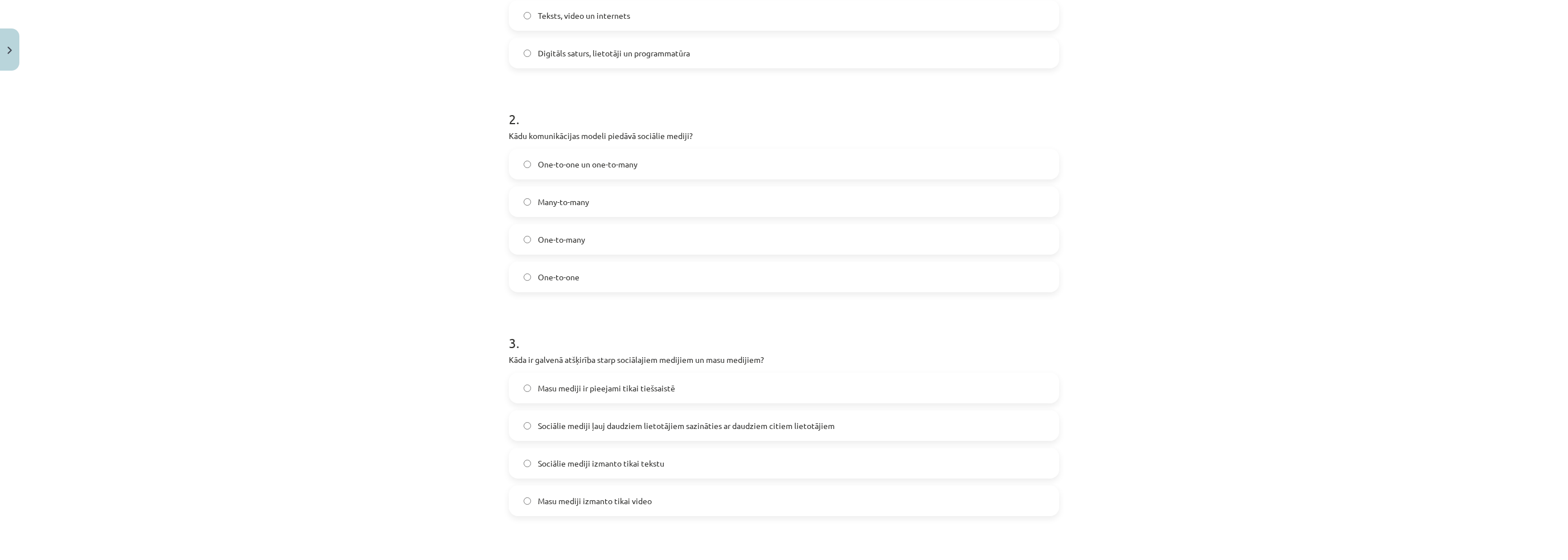
scroll to position [371, 0]
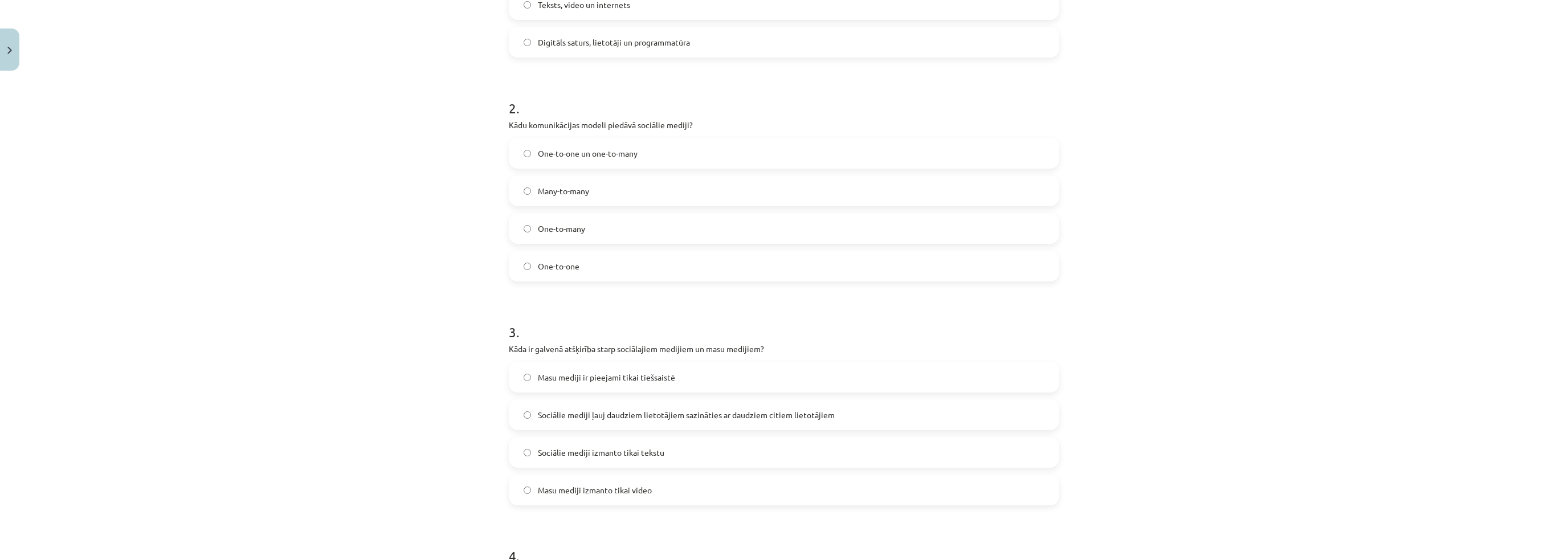
click at [547, 421] on label "Sociālie mediji ļauj daudziem lietotājiem sazināties ar daudziem citiem lietotā…" at bounding box center [784, 415] width 548 height 29
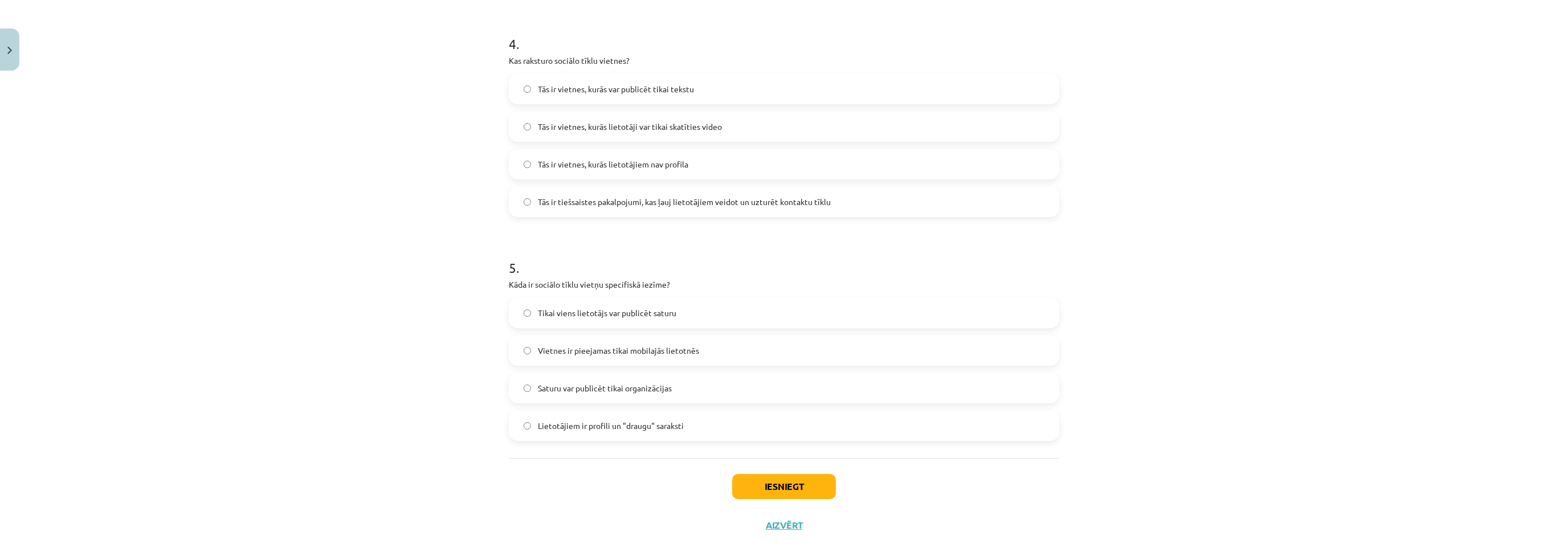
scroll to position [884, 0]
click at [570, 206] on span "Tās ir tiešsaistes pakalpojumi, kas ļauj lietotājiem veidot un uzturēt kontaktu…" at bounding box center [684, 201] width 293 height 12
click at [374, 230] on div "Mācību tēma: Latviešu valodas 9. klases 1. ieskaites mācību materiāls #2 1. tēm…" at bounding box center [784, 280] width 1568 height 560
click at [566, 422] on span "Lietotājiem ir profili un "draugu" saraksti" at bounding box center [611, 425] width 146 height 12
click at [830, 493] on button "Iesniegt" at bounding box center [784, 486] width 103 height 25
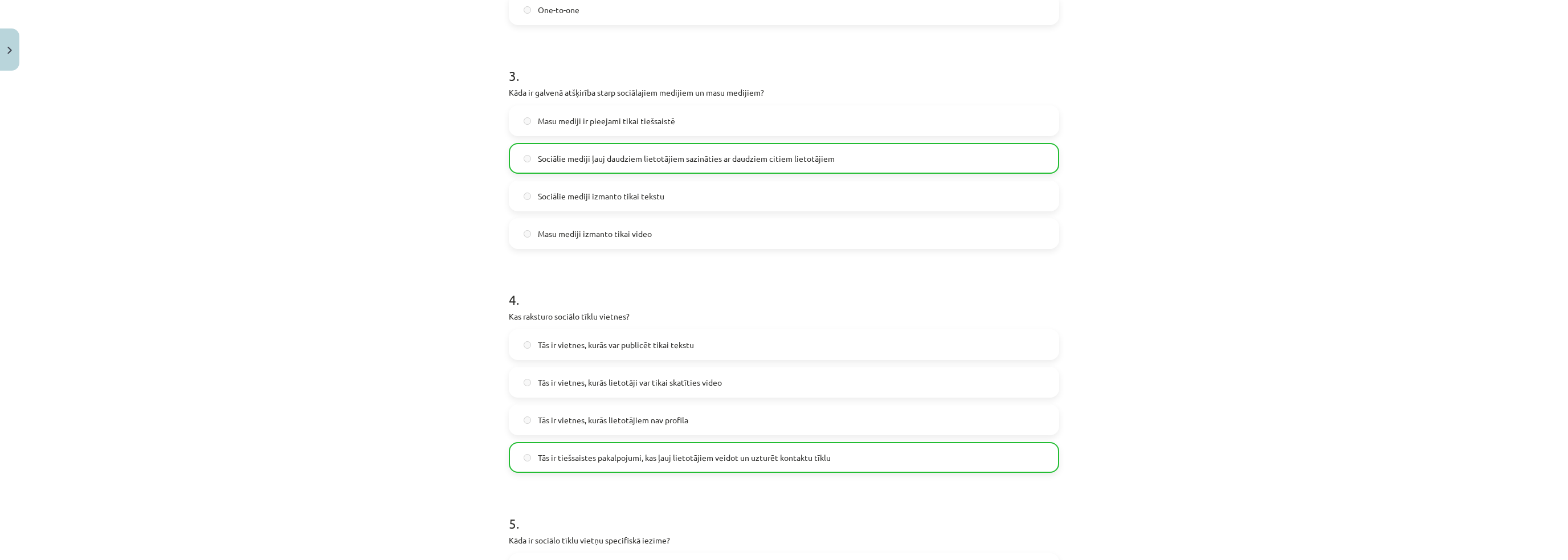
scroll to position [931, 0]
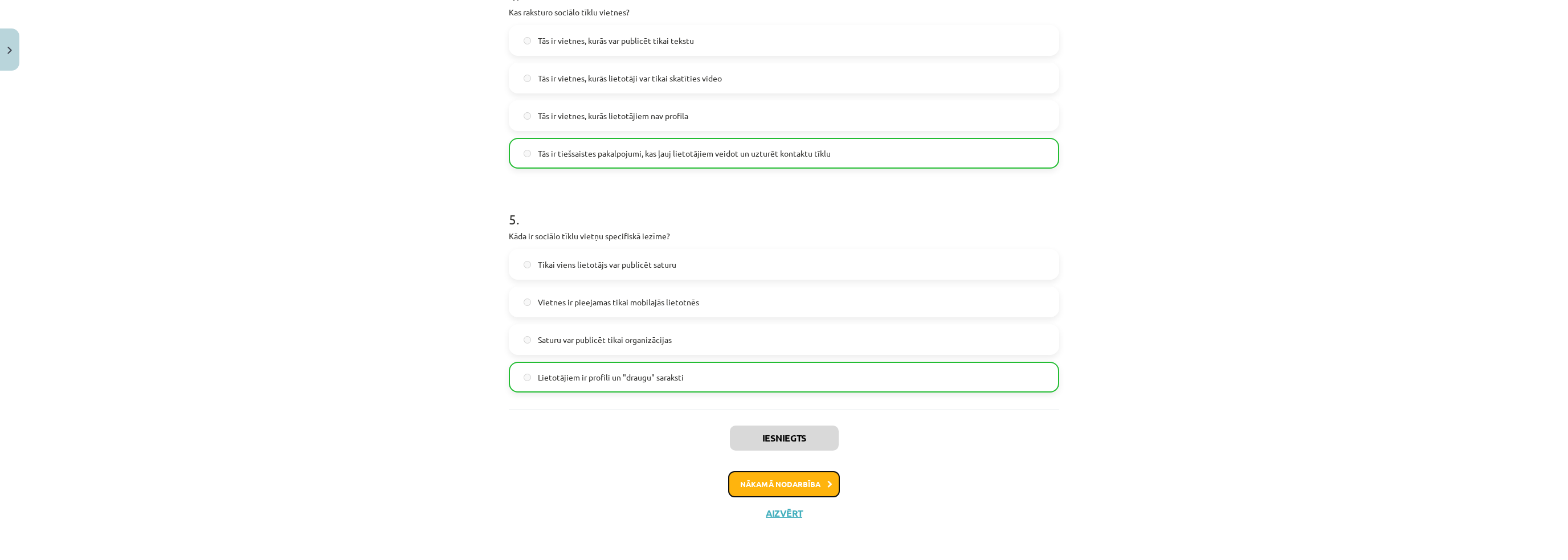
click at [758, 476] on button "Nākamā nodarbība" at bounding box center [784, 484] width 112 height 26
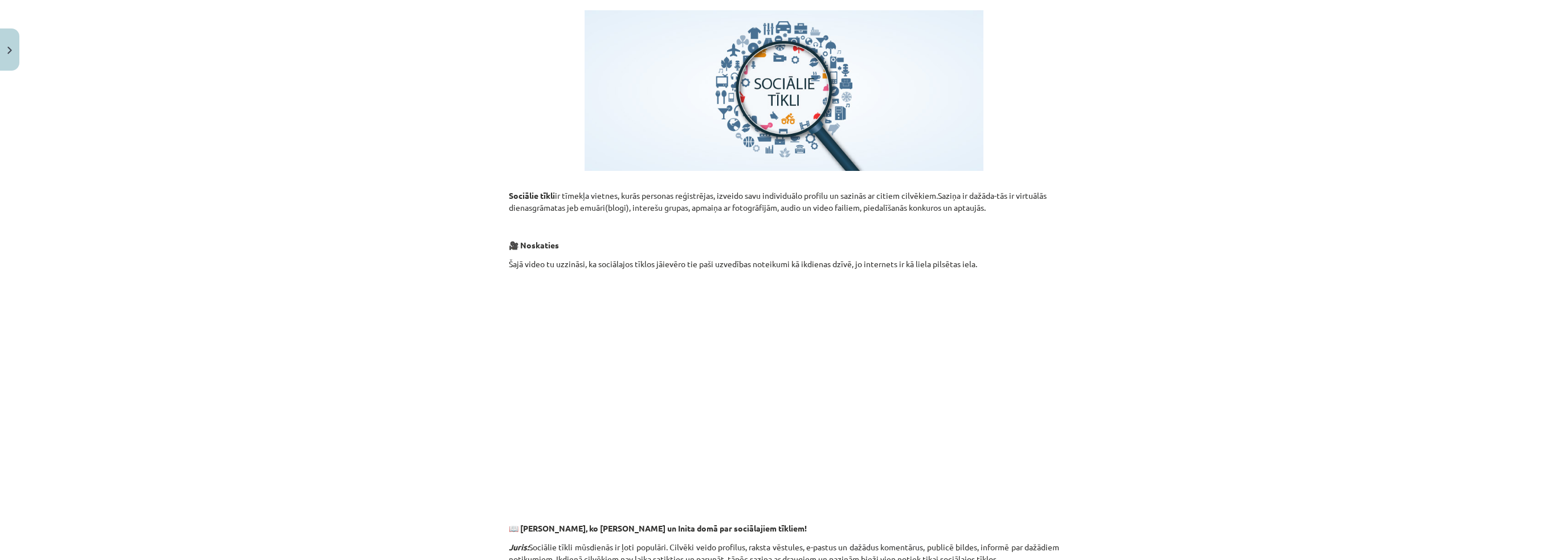
scroll to position [257, 0]
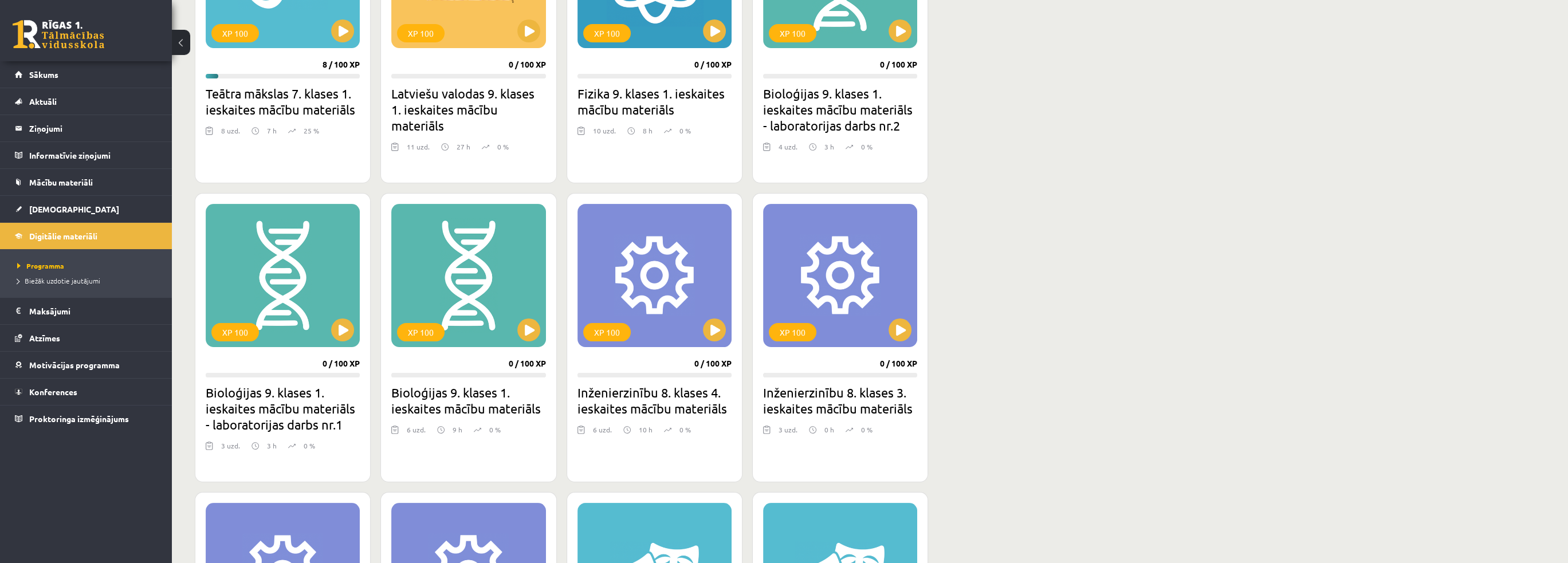
scroll to position [445, 0]
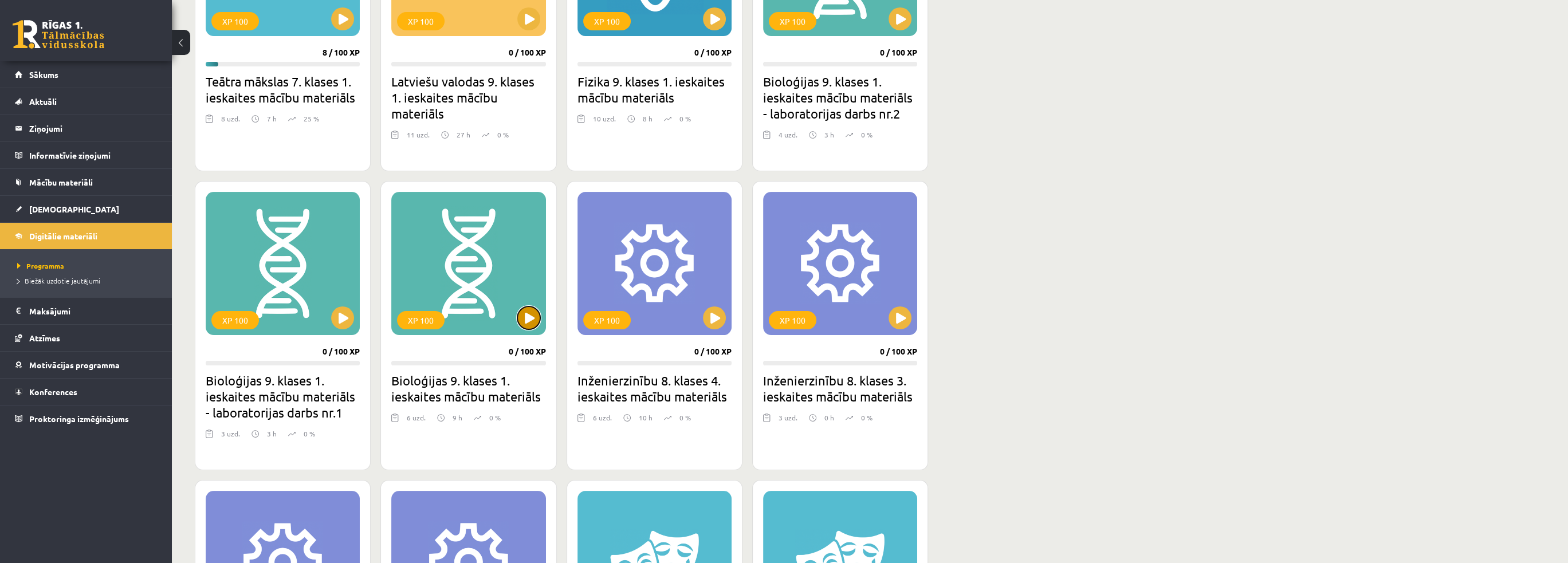
click at [524, 321] on button at bounding box center [529, 318] width 23 height 23
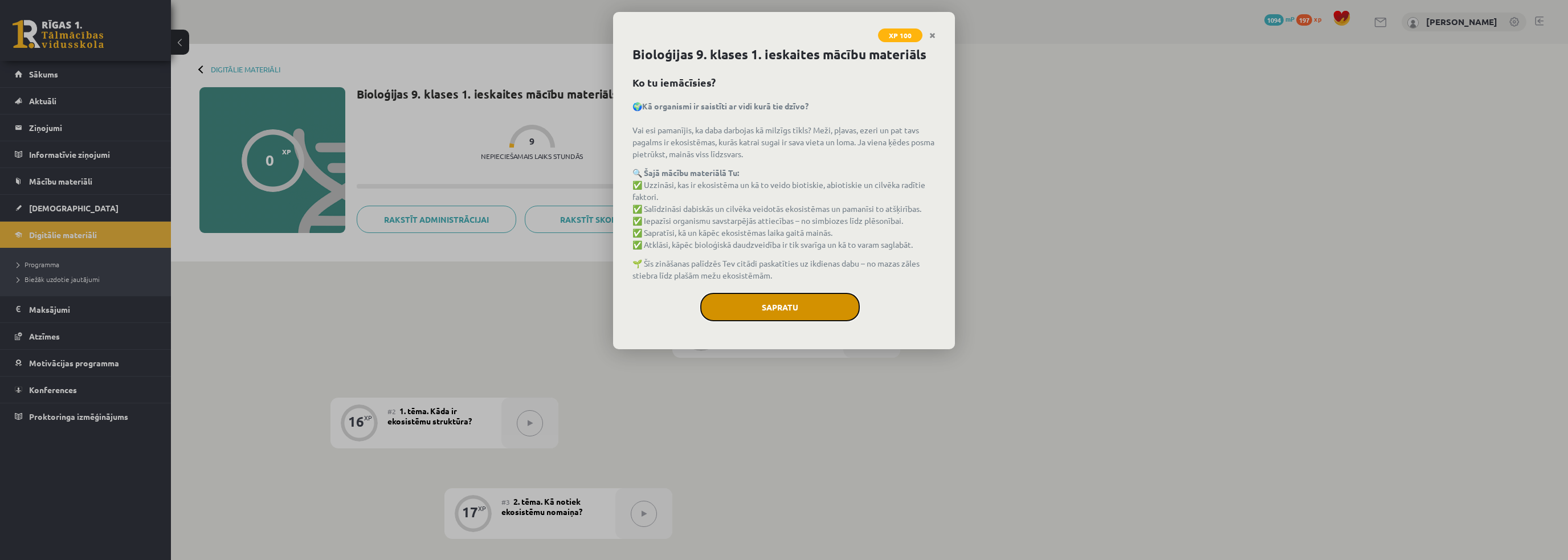
click at [765, 313] on button "Sapratu" at bounding box center [780, 307] width 159 height 29
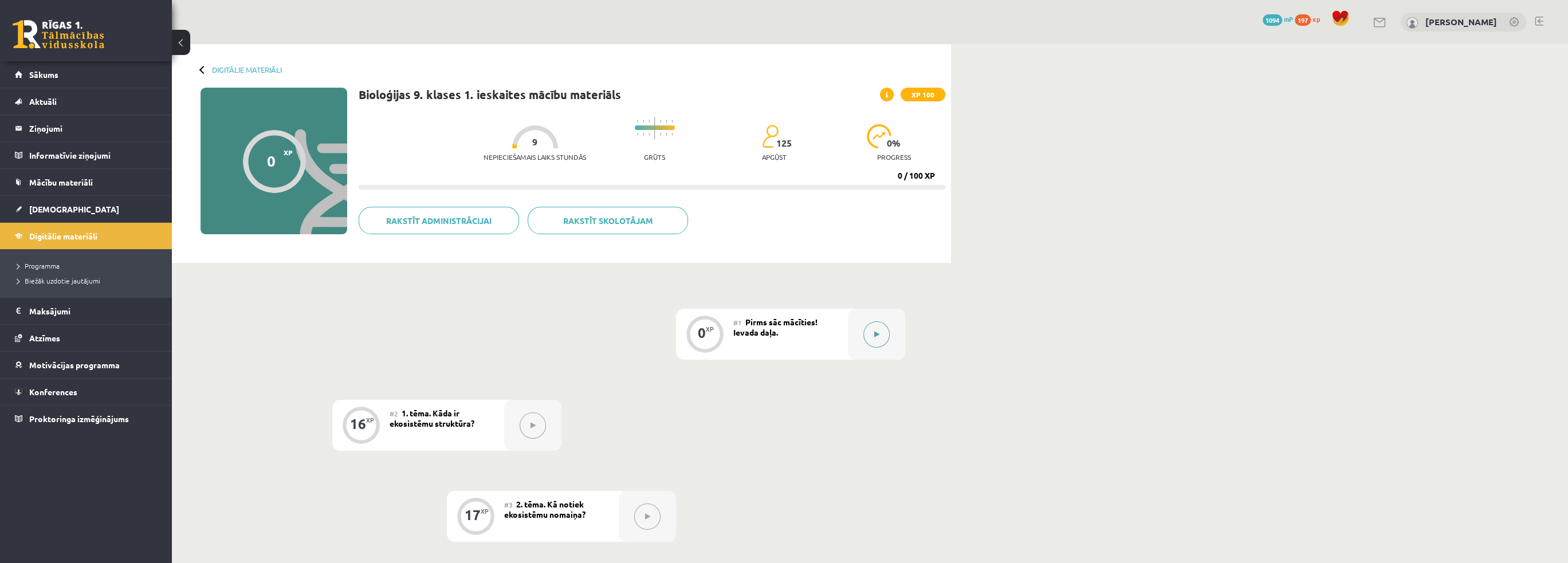
click at [891, 345] on div at bounding box center [876, 334] width 58 height 51
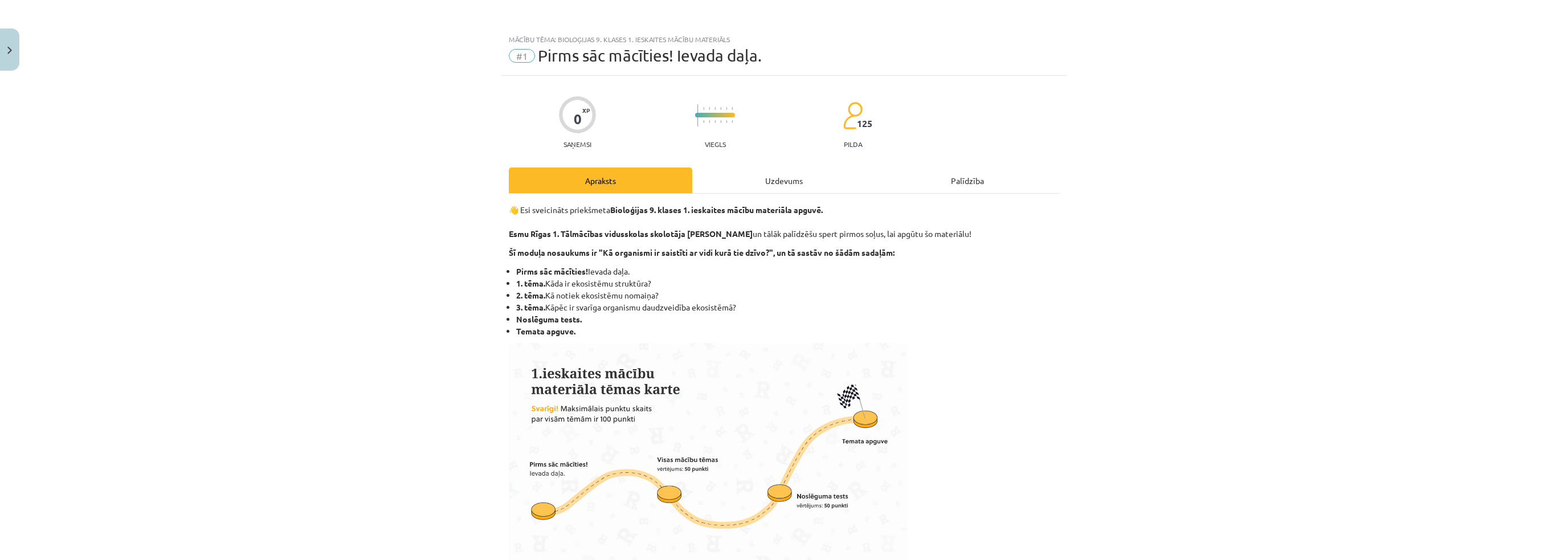
click at [778, 175] on div "Uzdevums" at bounding box center [784, 180] width 183 height 26
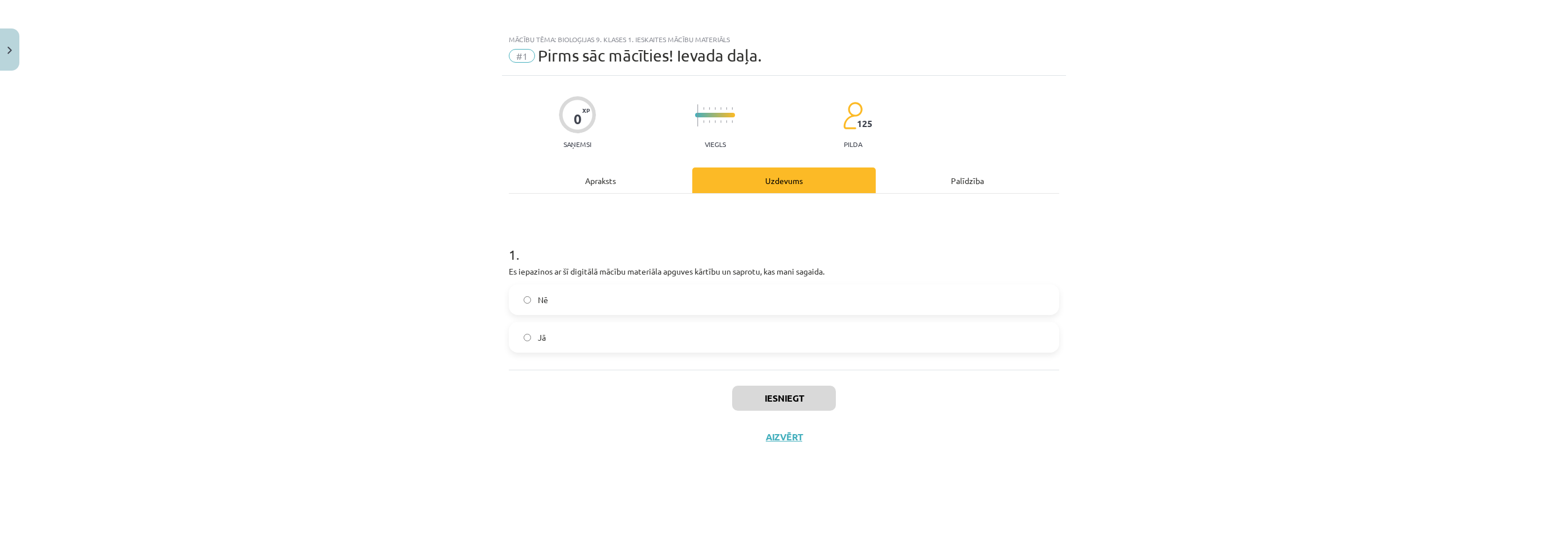
click at [556, 335] on label "Jā" at bounding box center [784, 337] width 548 height 29
click at [809, 408] on button "Iesniegt" at bounding box center [784, 399] width 103 height 25
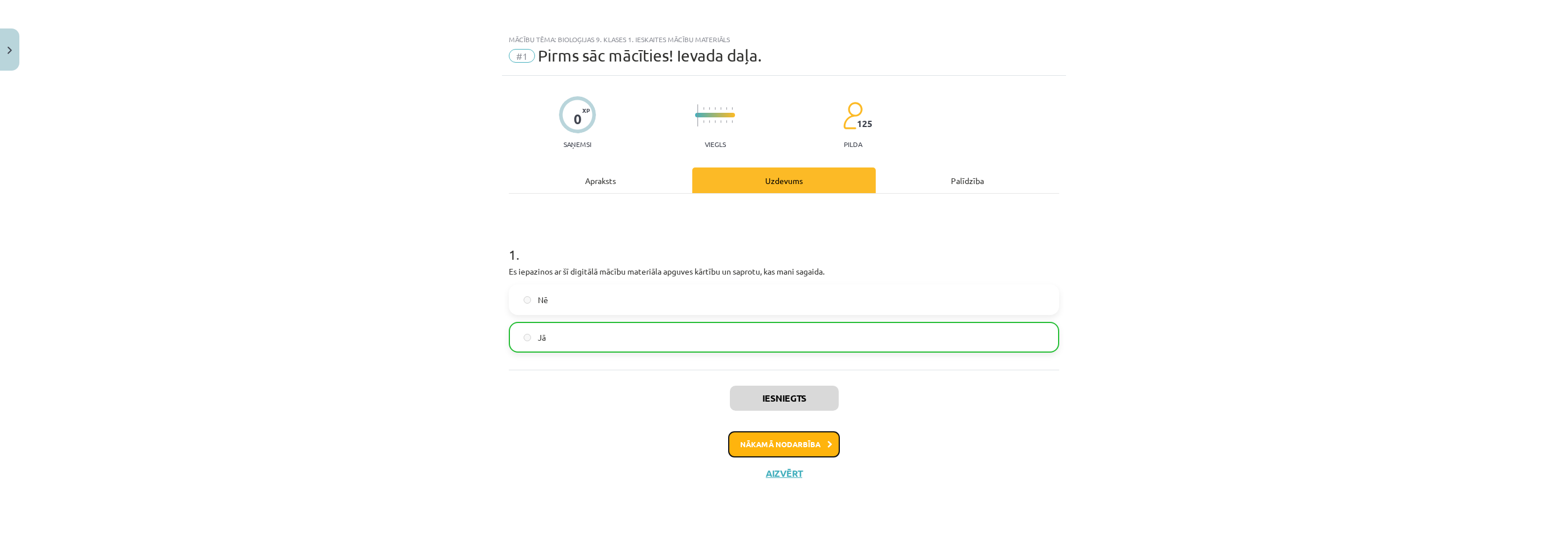
click at [766, 440] on button "Nākamā nodarbība" at bounding box center [784, 444] width 112 height 26
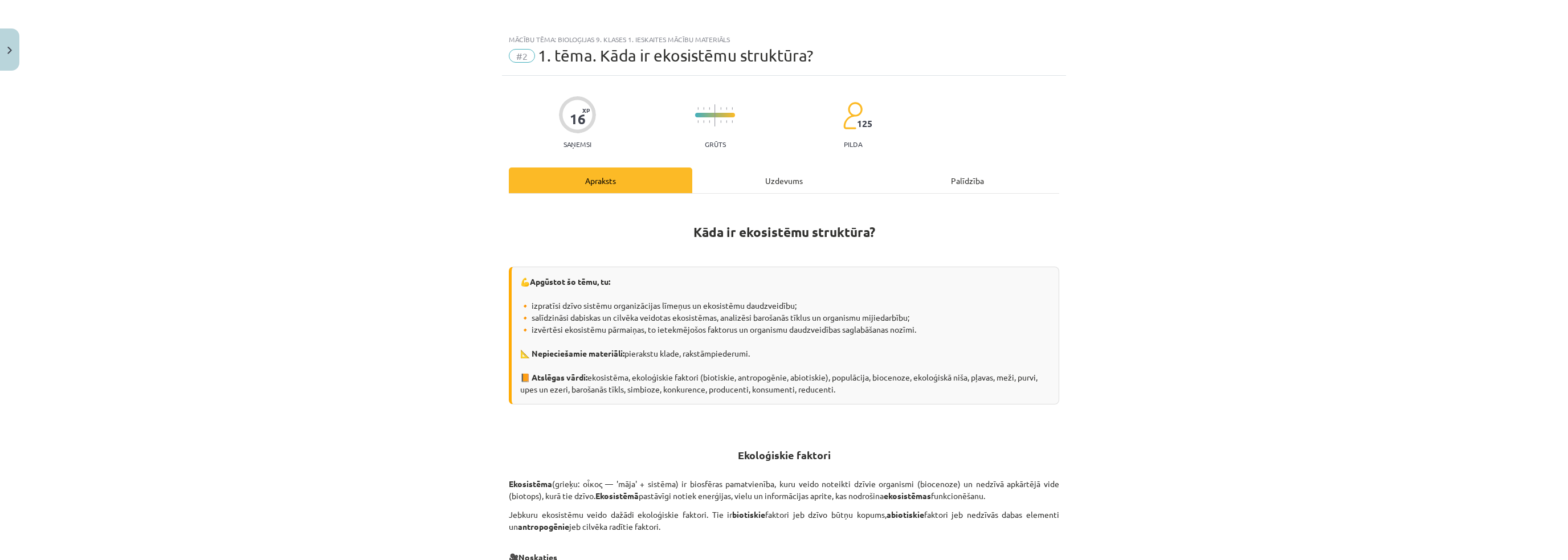
click at [737, 173] on div "Uzdevums" at bounding box center [784, 180] width 183 height 26
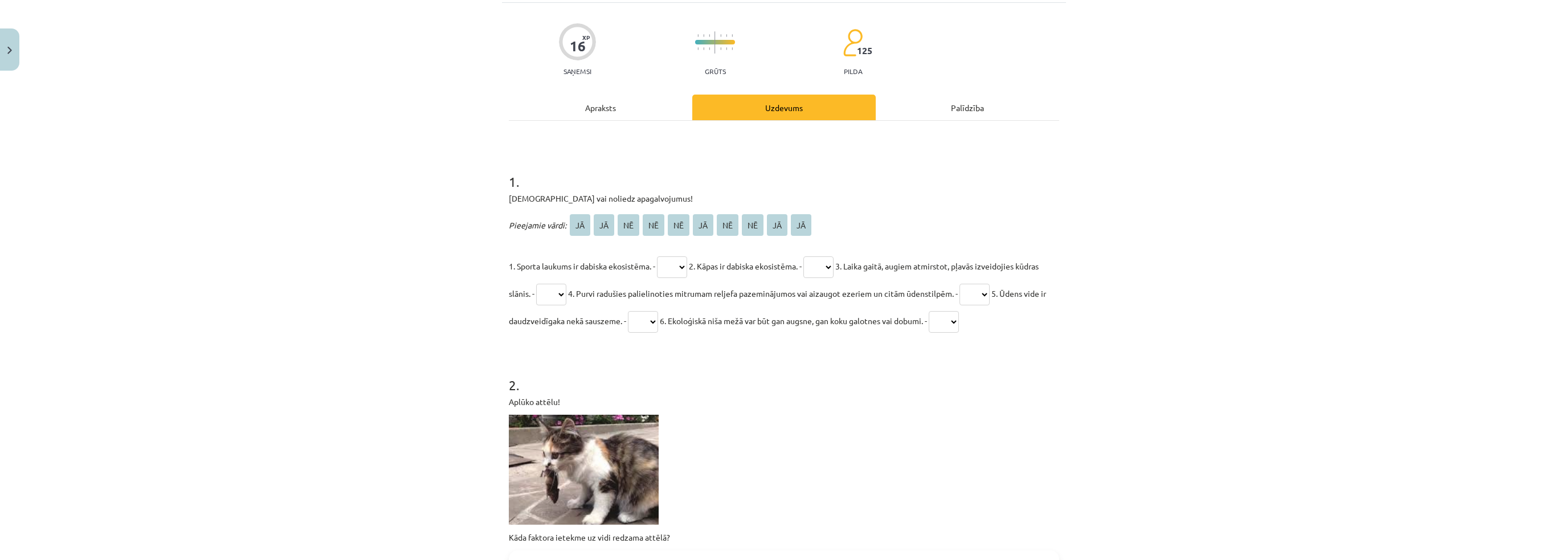
scroll to position [85, 0]
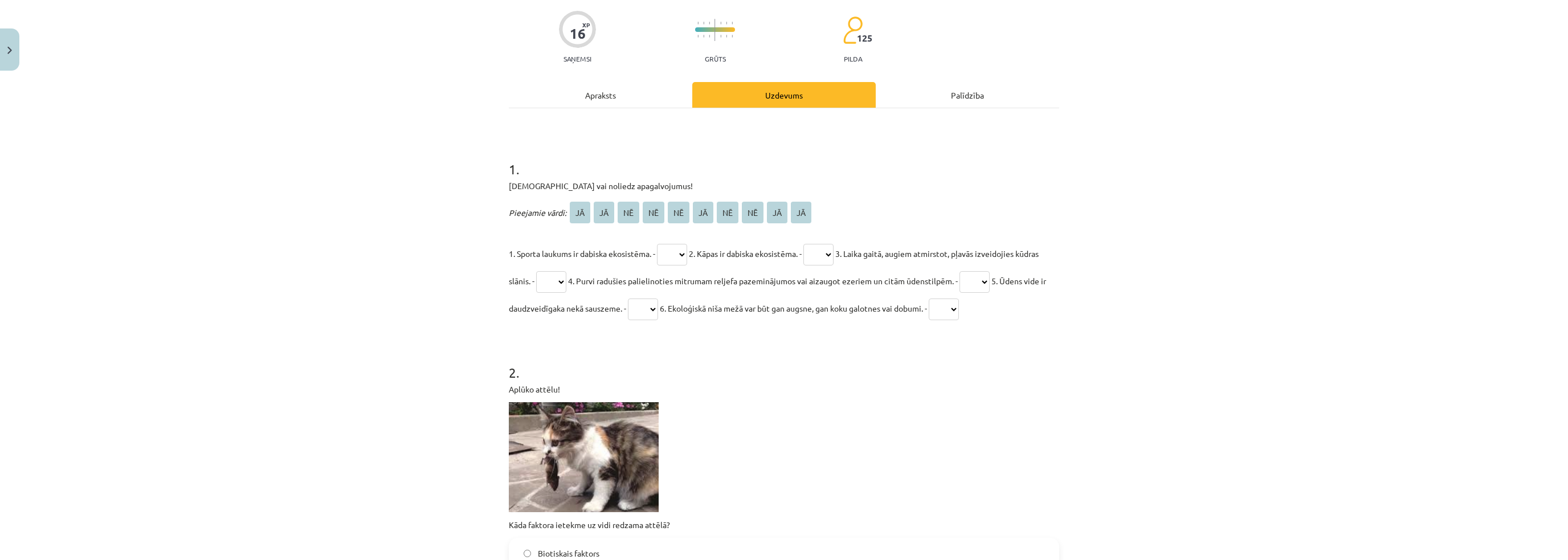
click at [668, 250] on select "** ** ** ** ** ** ** ** ** **" at bounding box center [672, 254] width 30 height 22
select select "**"
click at [658, 244] on select "** ** ** ** ** ** ** ** ** **" at bounding box center [672, 254] width 30 height 22
click at [830, 255] on select "** ** ** ** ** ** ** ** ** **" at bounding box center [818, 254] width 30 height 22
select select "**"
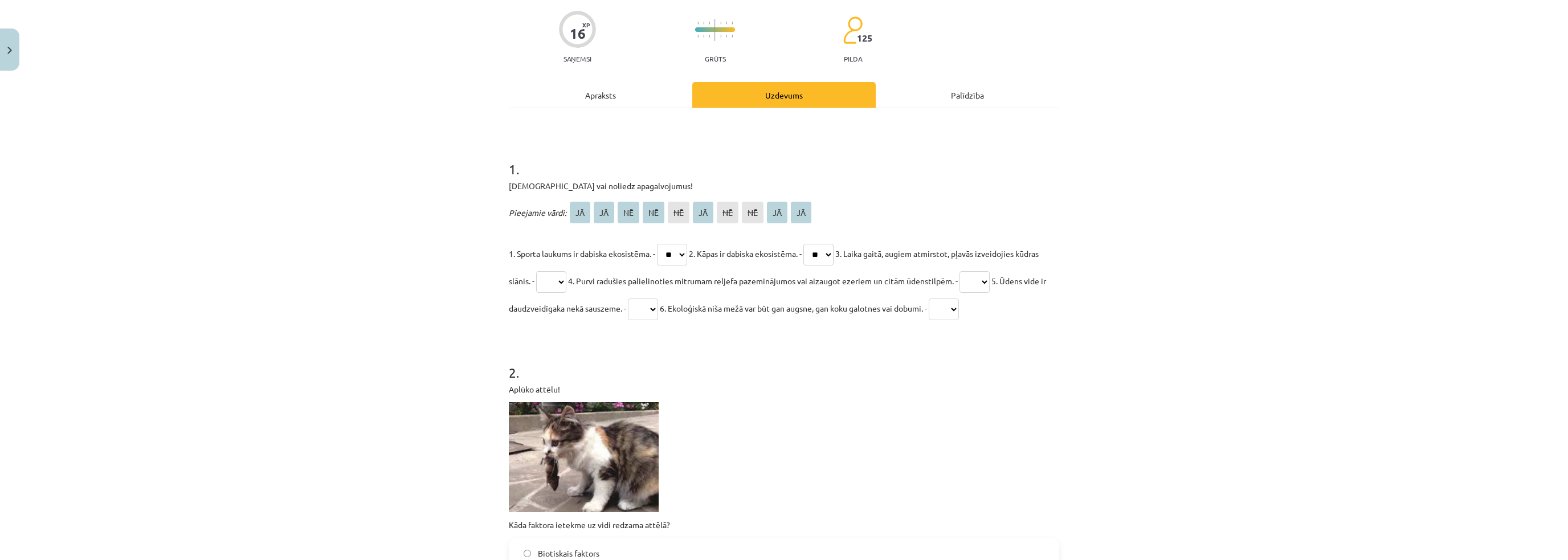
click at [814, 244] on select "** ** ** ** ** ** ** ** ** **" at bounding box center [818, 254] width 30 height 22
click at [877, 218] on p "Pieejamie vārdi: JĀ JĀ NĒ NĒ NĒ JĀ NĒ NĒ JĀ JĀ" at bounding box center [784, 213] width 550 height 27
click at [566, 281] on select "** ** ** ** ** ** ** ** ** **" at bounding box center [551, 282] width 30 height 22
select select "**"
click at [560, 271] on select "** ** ** ** ** ** ** ** ** **" at bounding box center [551, 282] width 30 height 22
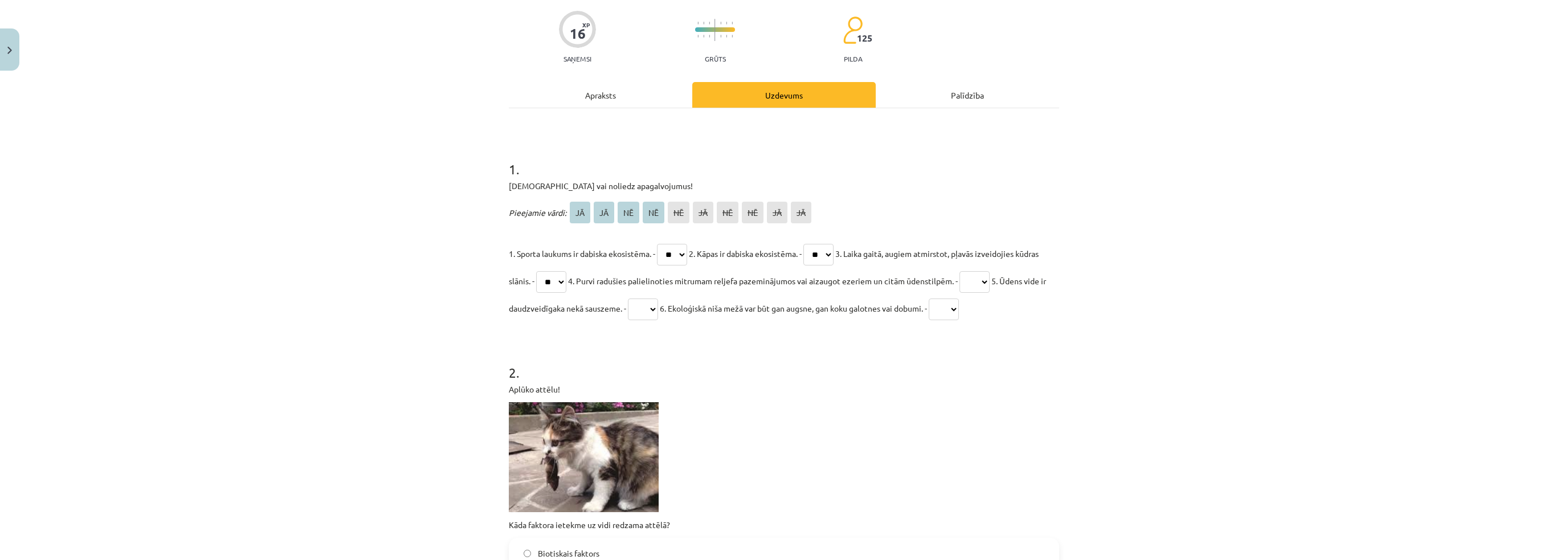
click at [848, 306] on span "6. Ekoloģiskā niša mežā var būt gan augsne, gan koku galotnes vai dobumi. -" at bounding box center [793, 308] width 267 height 10
click at [990, 282] on select "** ** ** ** ** ** ** ** ** **" at bounding box center [974, 282] width 30 height 22
select select "**"
click at [990, 271] on select "** ** ** ** ** ** ** ** ** **" at bounding box center [974, 282] width 30 height 22
click at [919, 361] on h1 "2 ." at bounding box center [784, 362] width 550 height 36
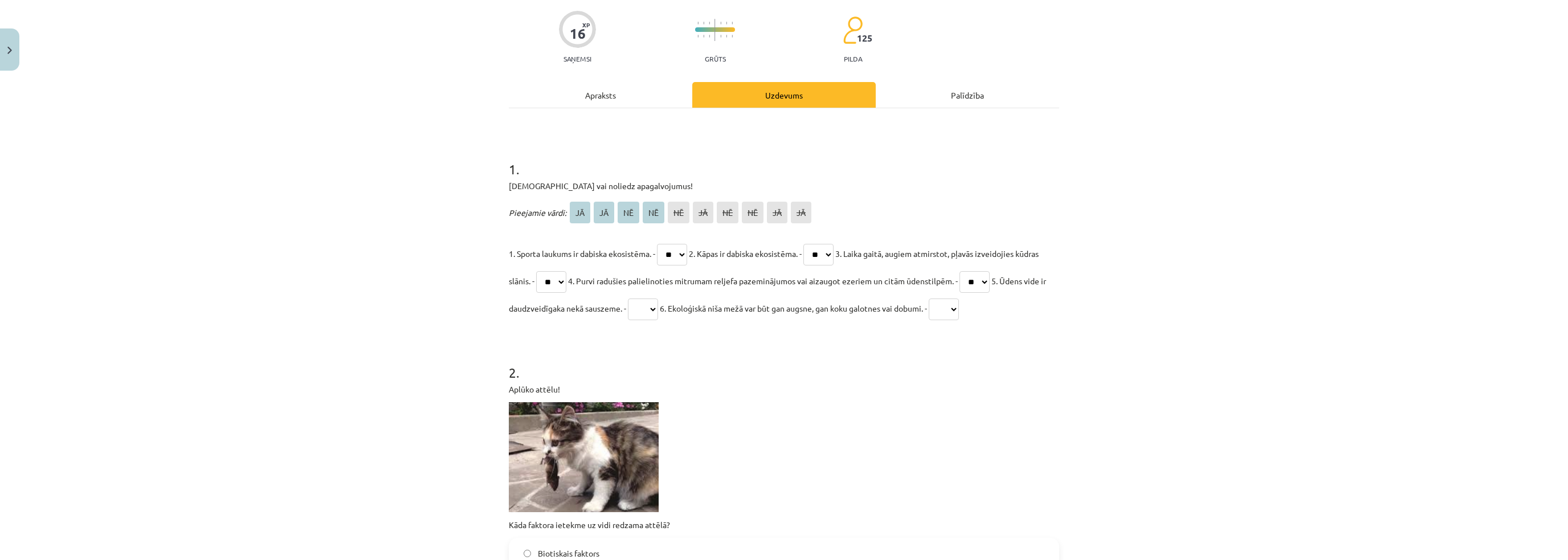
click at [647, 89] on div "Apraksts" at bounding box center [600, 94] width 183 height 26
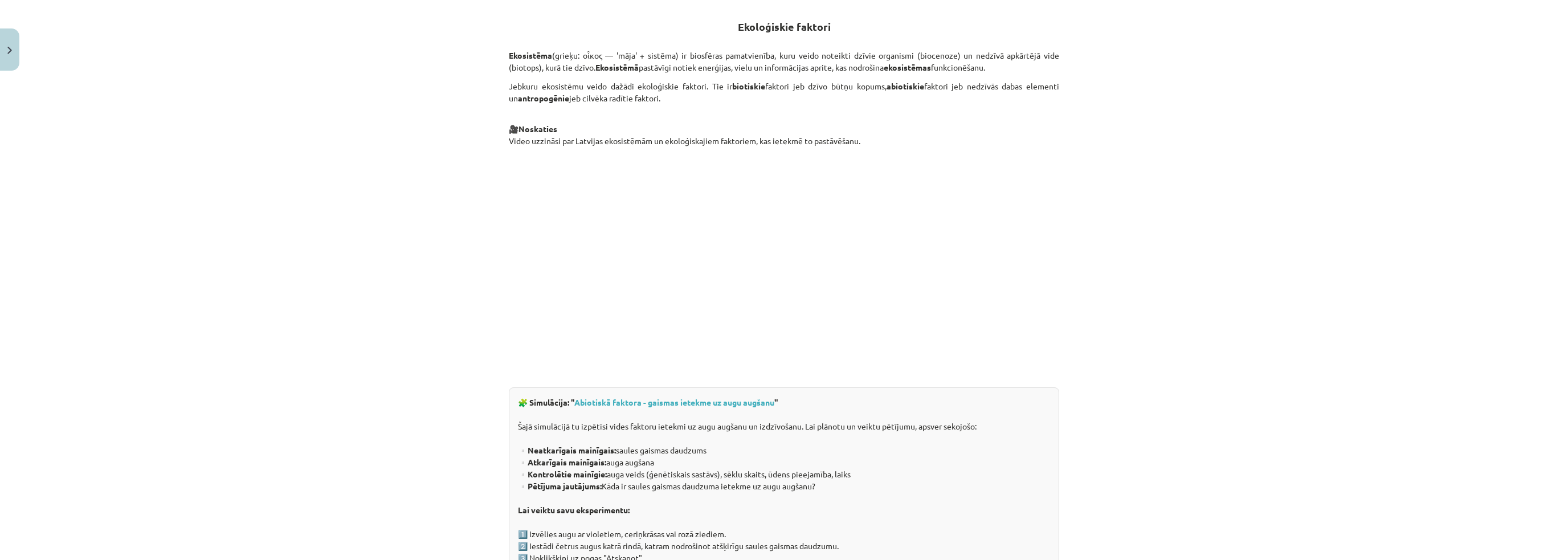
scroll to position [427, 0]
